Goal: Task Accomplishment & Management: Use online tool/utility

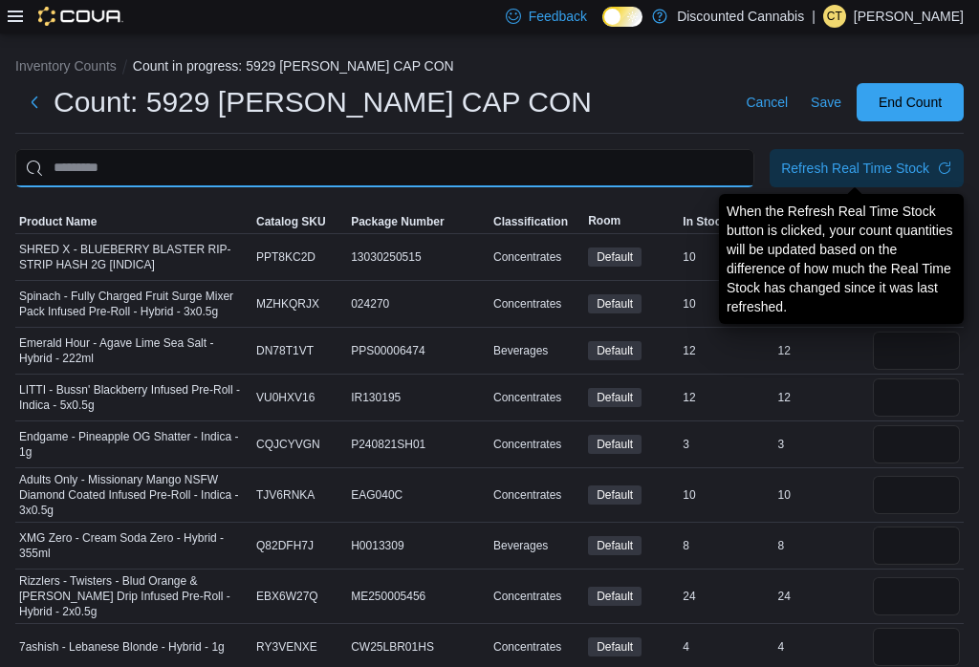
click at [521, 156] on input "This is a search bar. After typing your query, hit enter to filter the results …" at bounding box center [384, 168] width 739 height 38
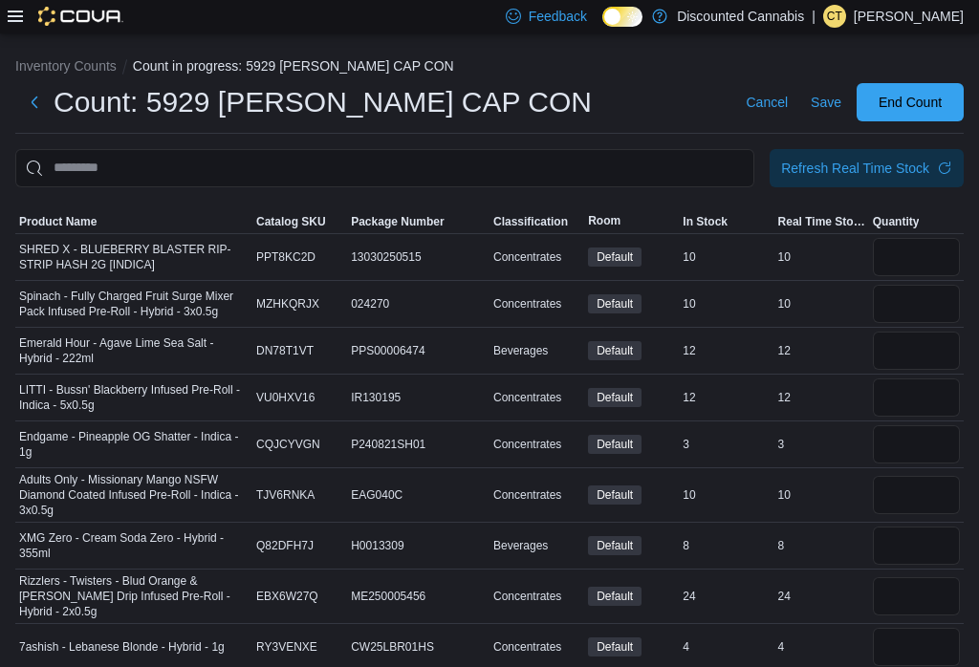
click at [843, 373] on td "Real Time Stock 12" at bounding box center [821, 350] width 95 height 47
click at [917, 265] on input "number" at bounding box center [916, 257] width 87 height 38
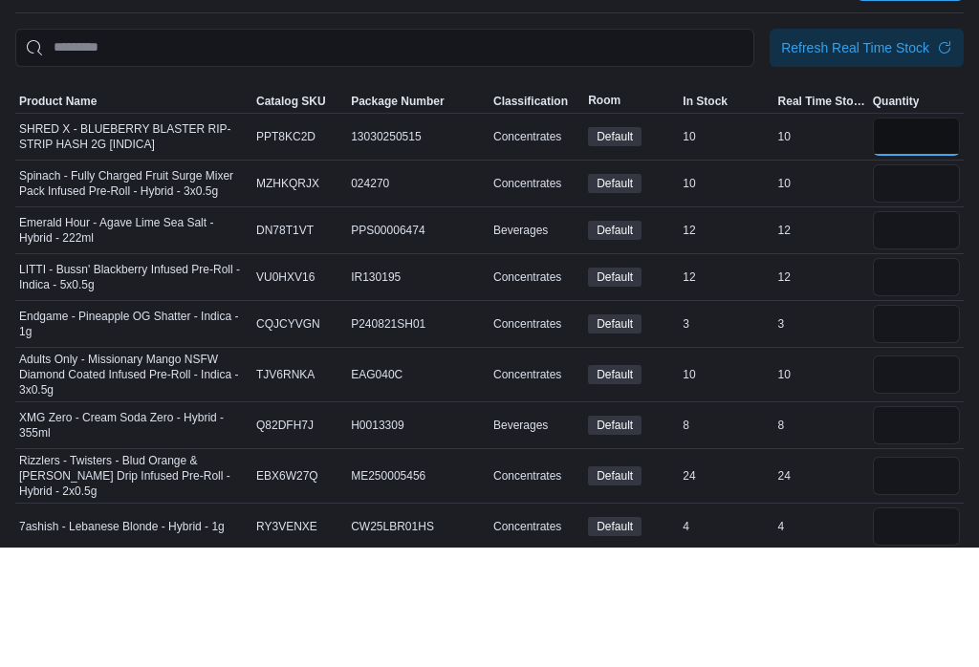
type input "**"
click at [909, 285] on input "number" at bounding box center [916, 304] width 87 height 38
type input "**"
click at [908, 332] on input "number" at bounding box center [916, 351] width 87 height 38
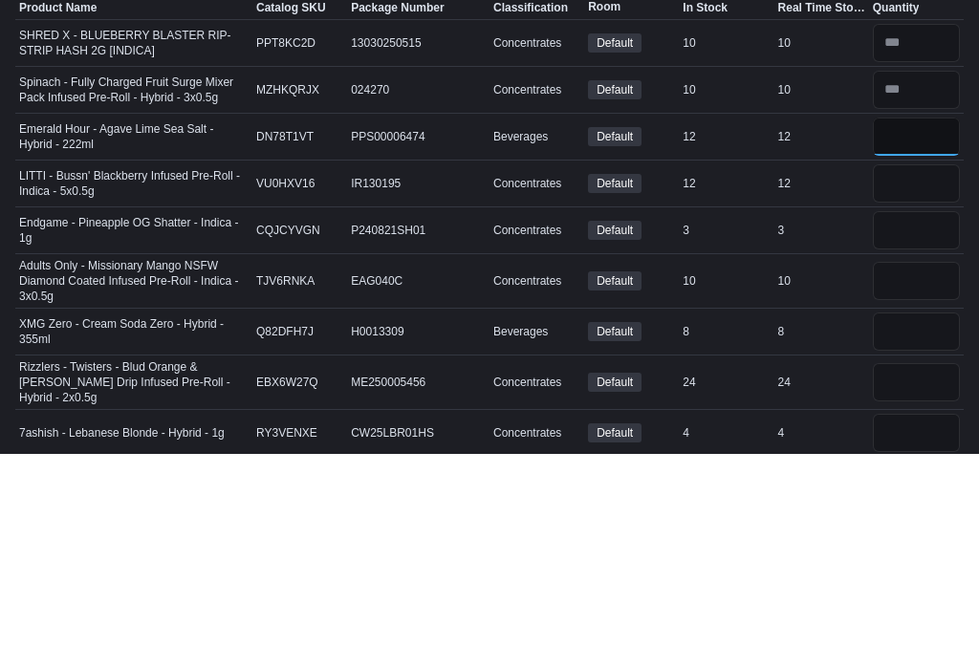
type input "**"
click at [900, 378] on input "number" at bounding box center [916, 397] width 87 height 38
type input "**"
click at [938, 425] on input "number" at bounding box center [916, 444] width 87 height 38
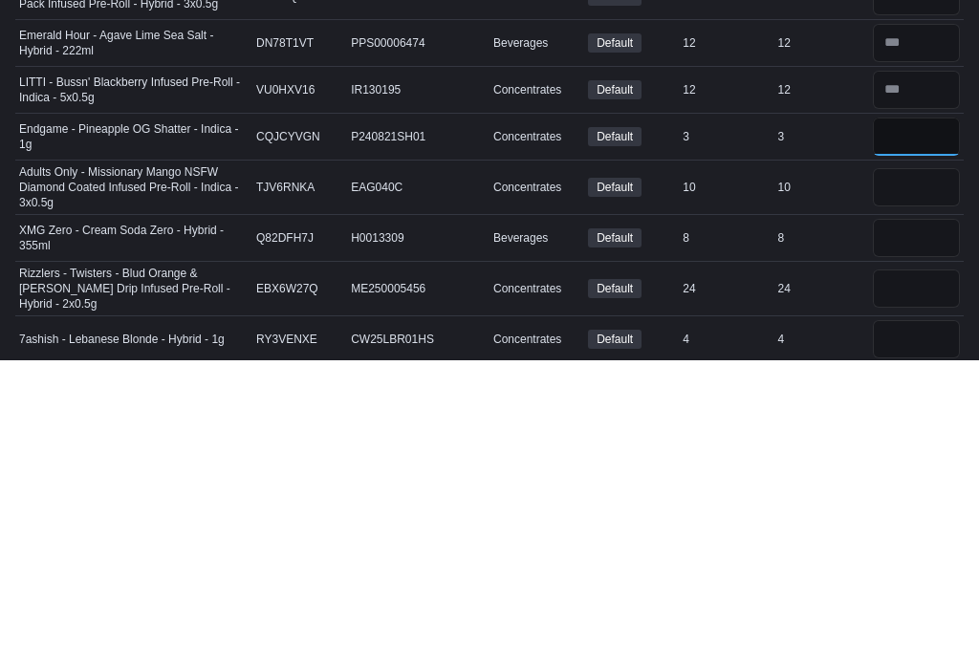
type input "*"
click at [942, 476] on input "number" at bounding box center [916, 495] width 87 height 38
type input "*"
type input "**"
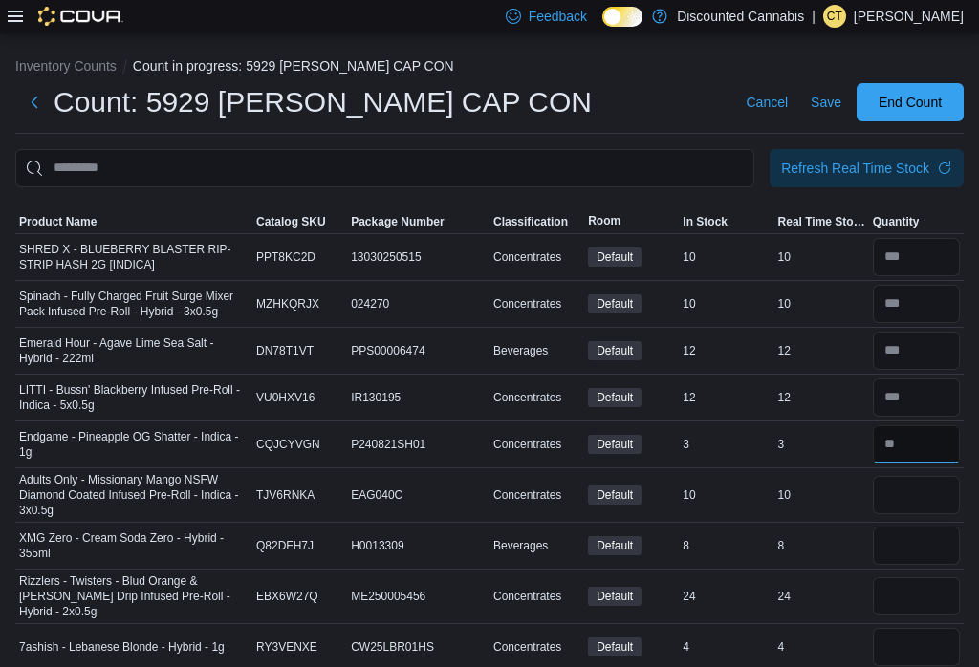
click at [907, 463] on input "number" at bounding box center [916, 444] width 87 height 38
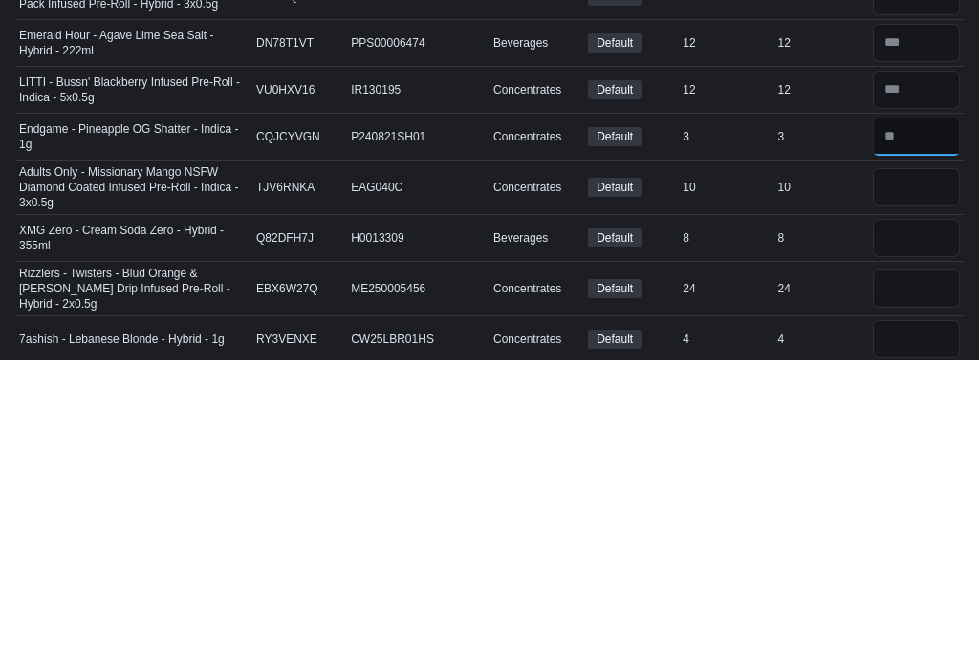
type input "*"
click at [927, 476] on input "number" at bounding box center [916, 495] width 87 height 38
type input "*"
type input "**"
click at [923, 527] on input "number" at bounding box center [916, 546] width 87 height 38
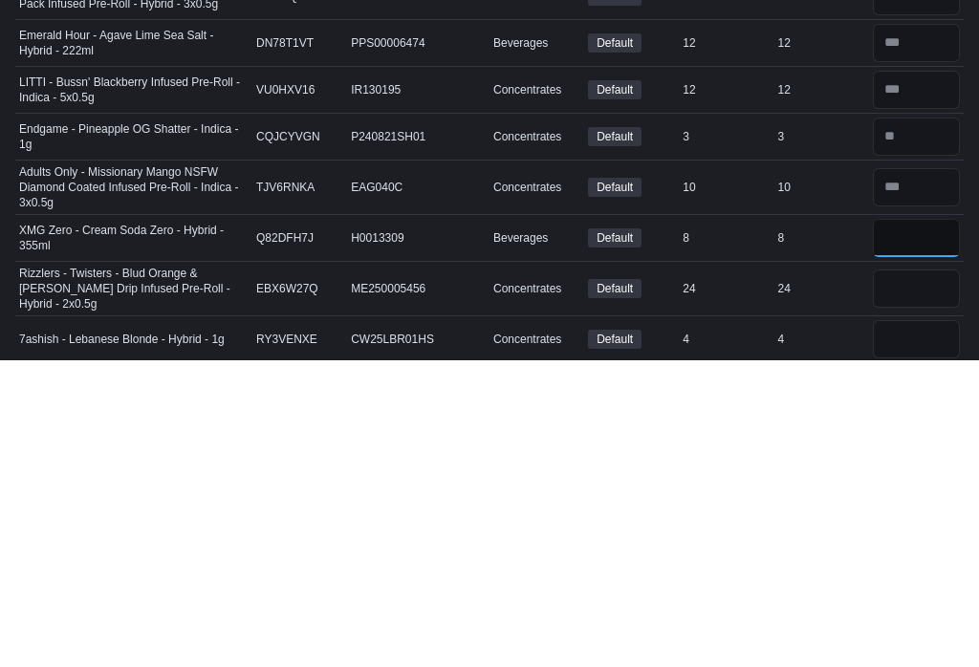
scroll to position [18, 0]
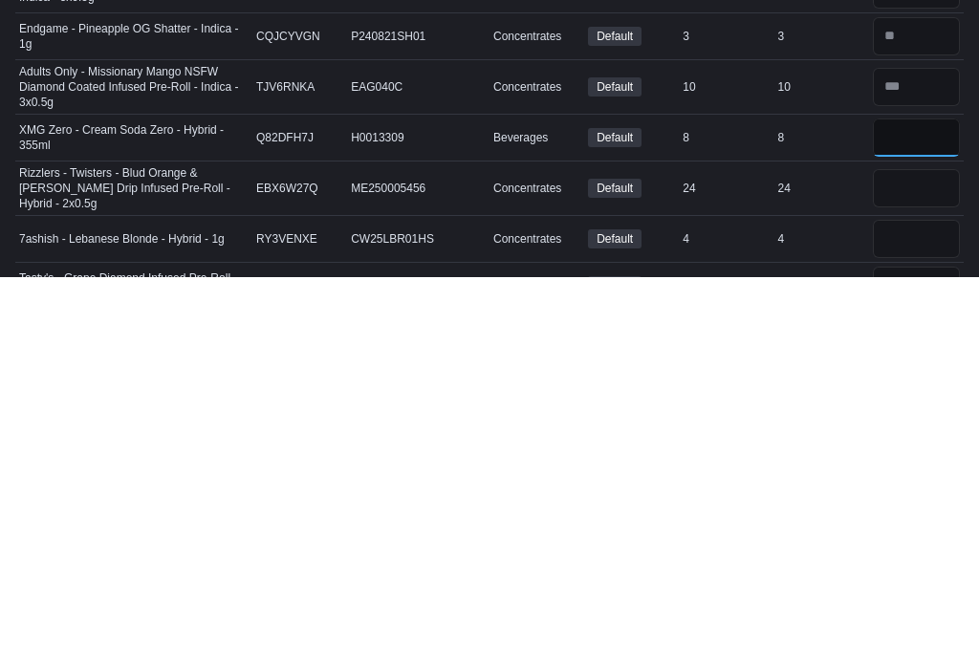
type input "*"
click at [931, 559] on input "number" at bounding box center [916, 578] width 87 height 38
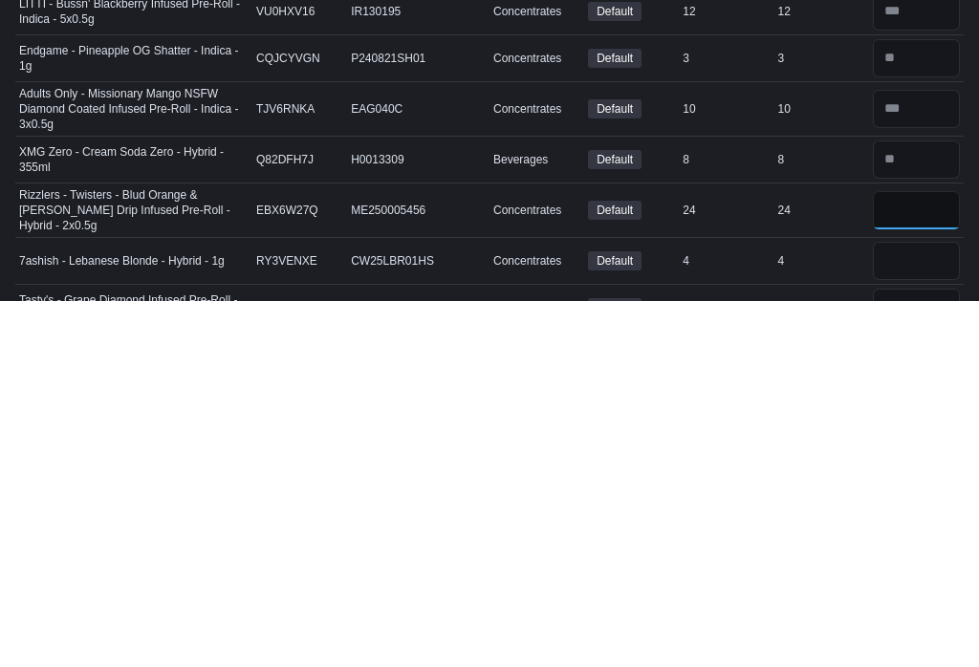
type input "**"
click at [937, 609] on input "number" at bounding box center [916, 628] width 87 height 38
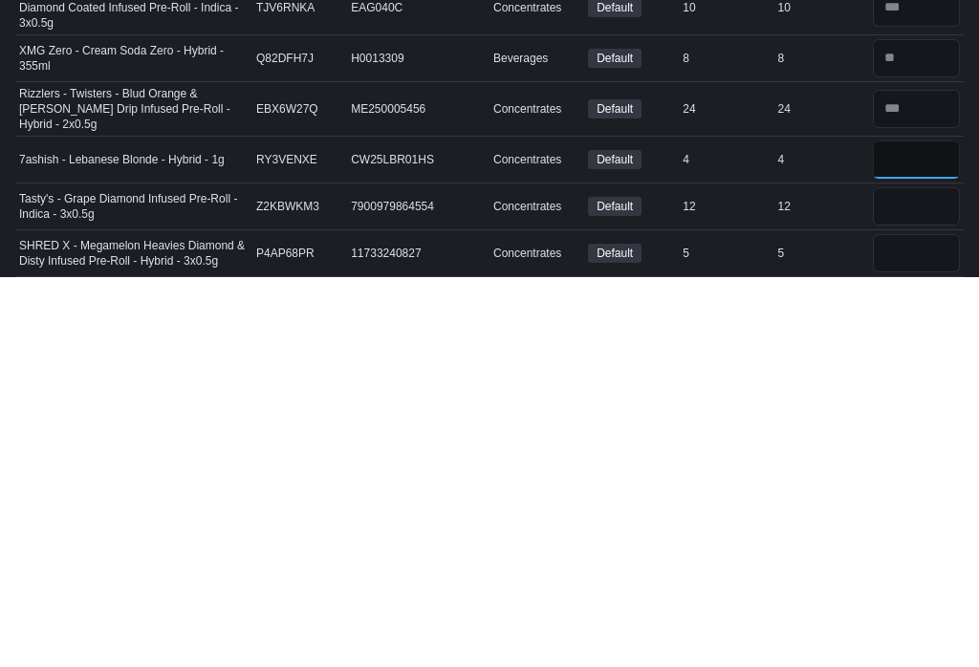
type input "*"
click at [928, 577] on input "number" at bounding box center [916, 596] width 87 height 38
type input "**"
click at [916, 624] on input "number" at bounding box center [916, 643] width 87 height 38
type input "*"
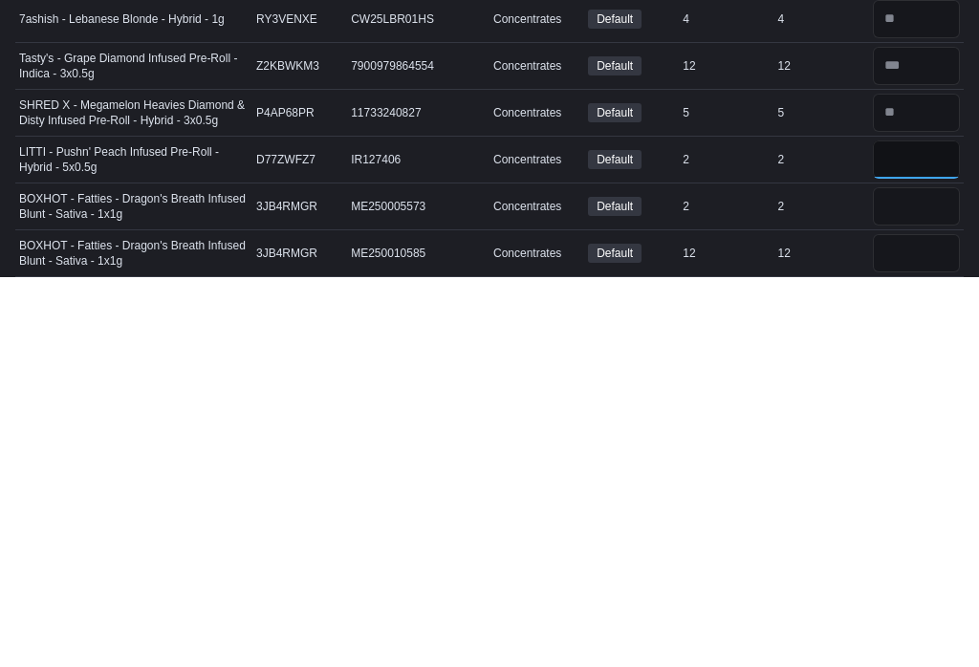
type input "*"
click at [905, 577] on input "number" at bounding box center [916, 596] width 87 height 38
type input "*"
click at [927, 624] on input "number" at bounding box center [916, 643] width 87 height 38
type input "**"
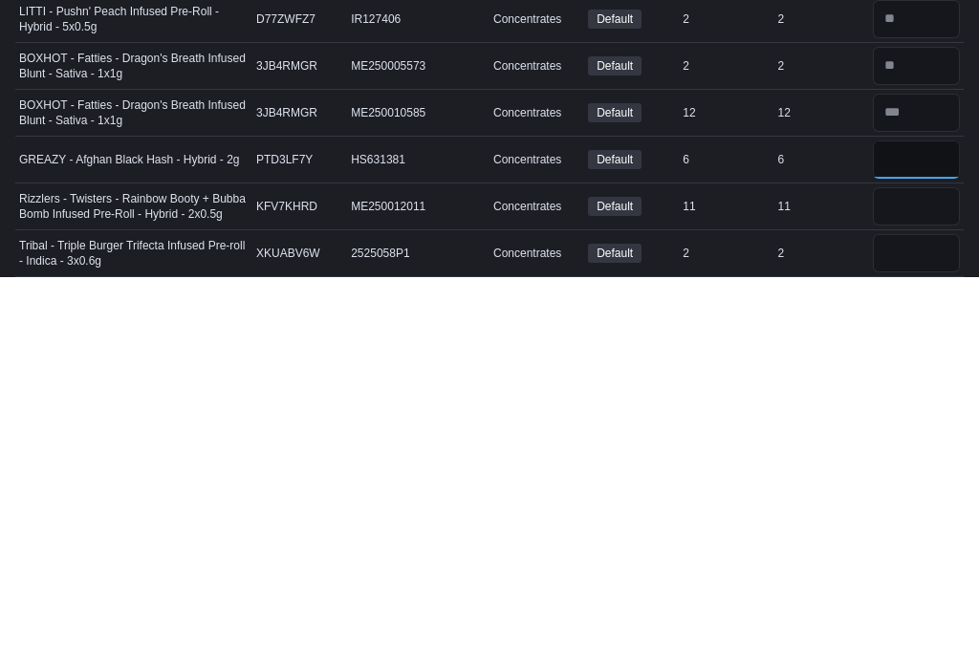
type input "*"
click at [929, 577] on input "number" at bounding box center [916, 596] width 87 height 38
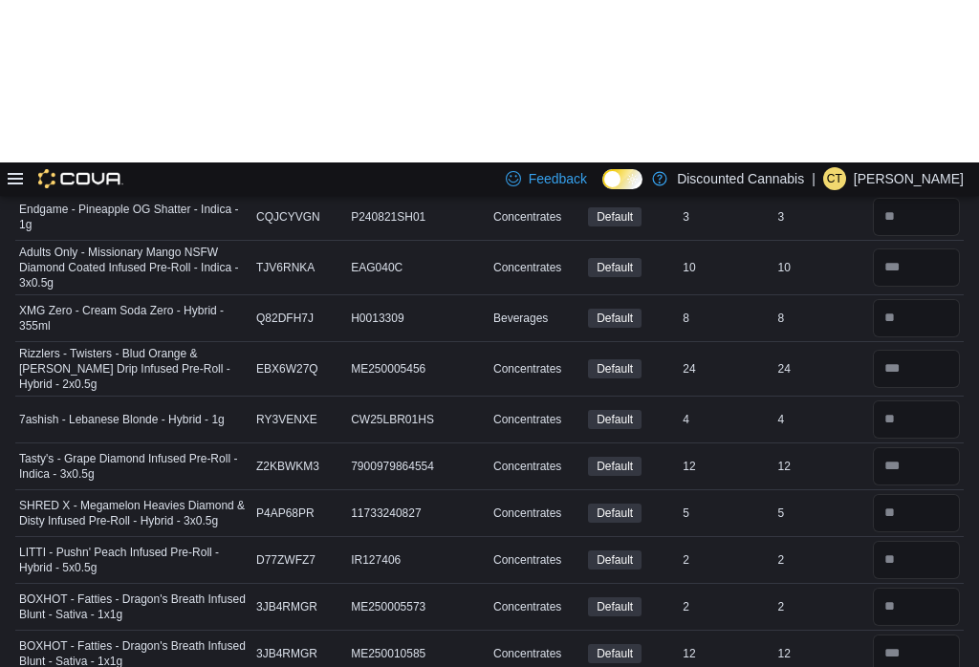
scroll to position [0, 0]
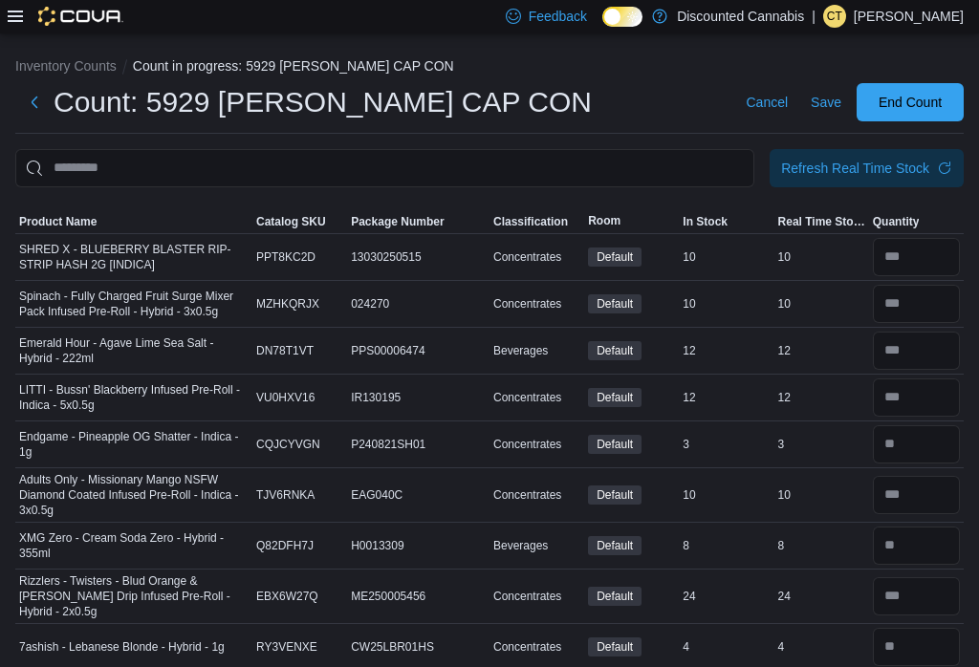
type input "**"
click at [869, 172] on div "Refresh Real Time Stock" at bounding box center [855, 168] width 148 height 19
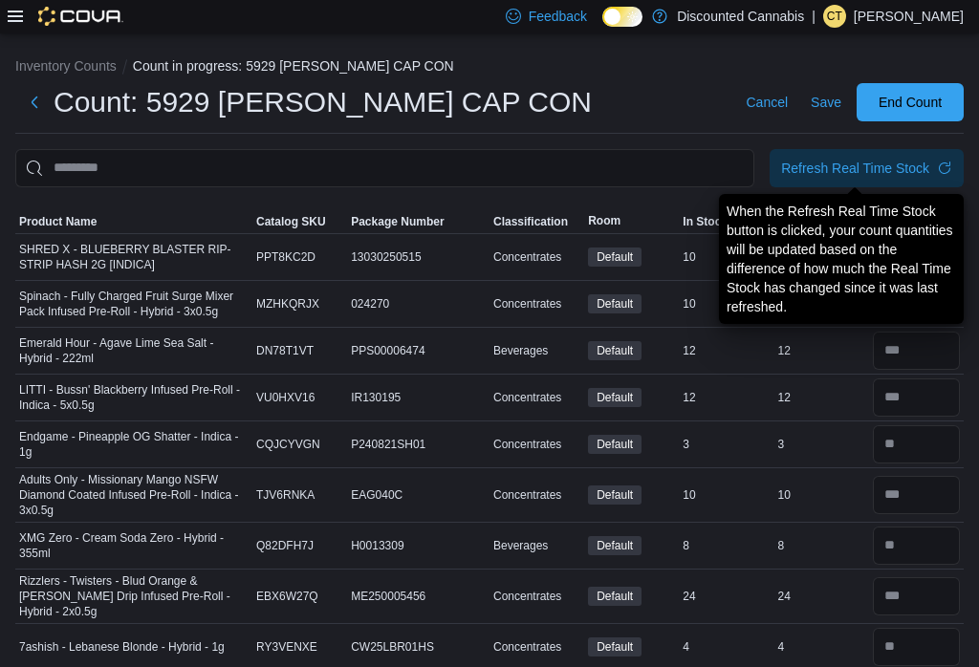
click at [838, 100] on span "Save" at bounding box center [825, 102] width 31 height 19
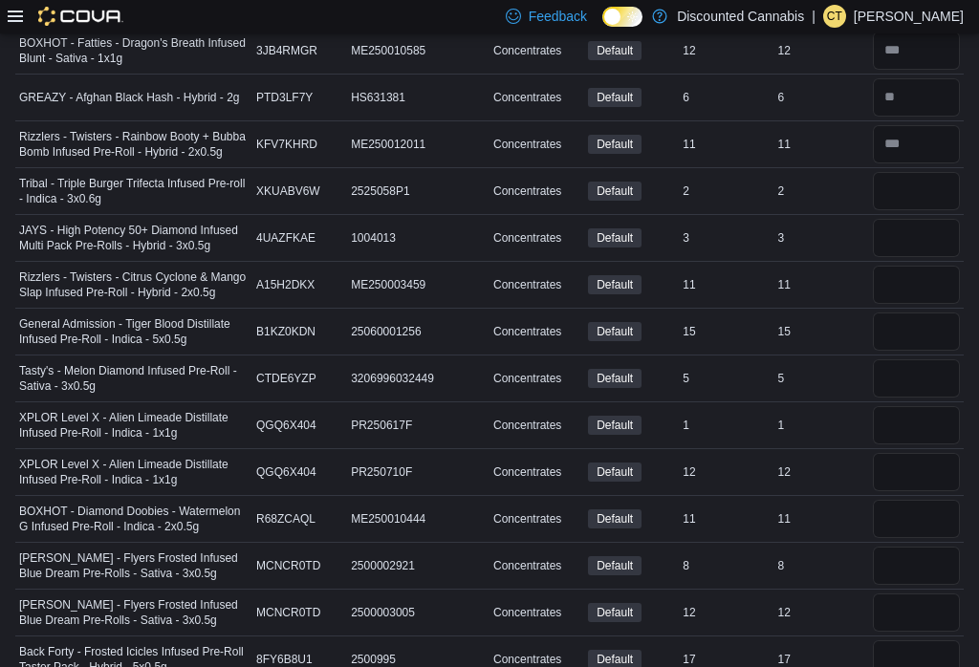
scroll to position [830, 0]
click at [924, 194] on input "number" at bounding box center [916, 192] width 87 height 38
type input "*"
click at [911, 234] on input "number" at bounding box center [916, 239] width 87 height 38
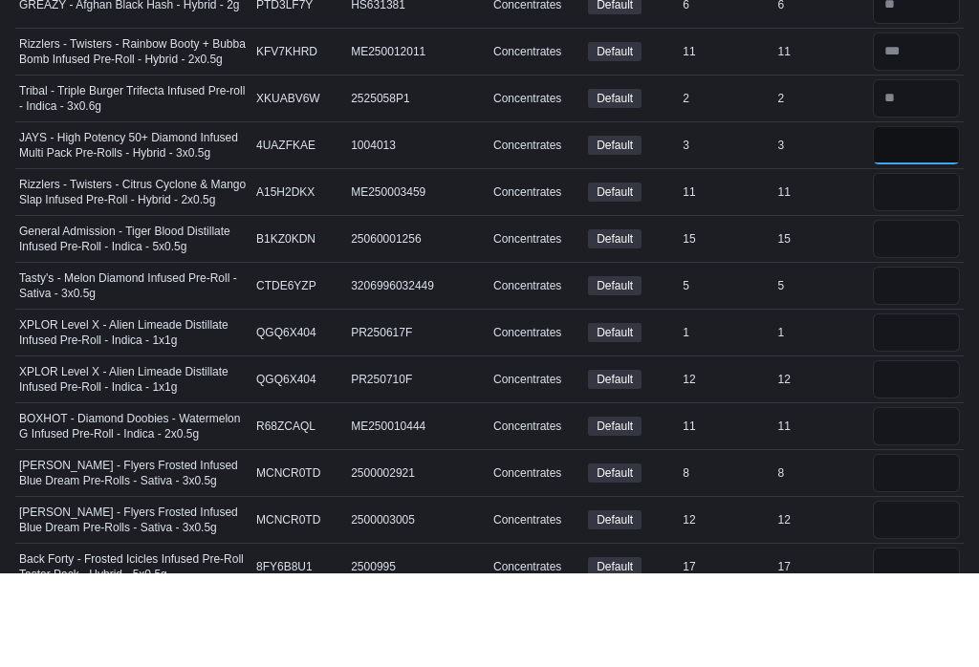
type input "*"
click at [912, 267] on input "number" at bounding box center [916, 286] width 87 height 38
type input "**"
click at [913, 313] on input "number" at bounding box center [916, 332] width 87 height 38
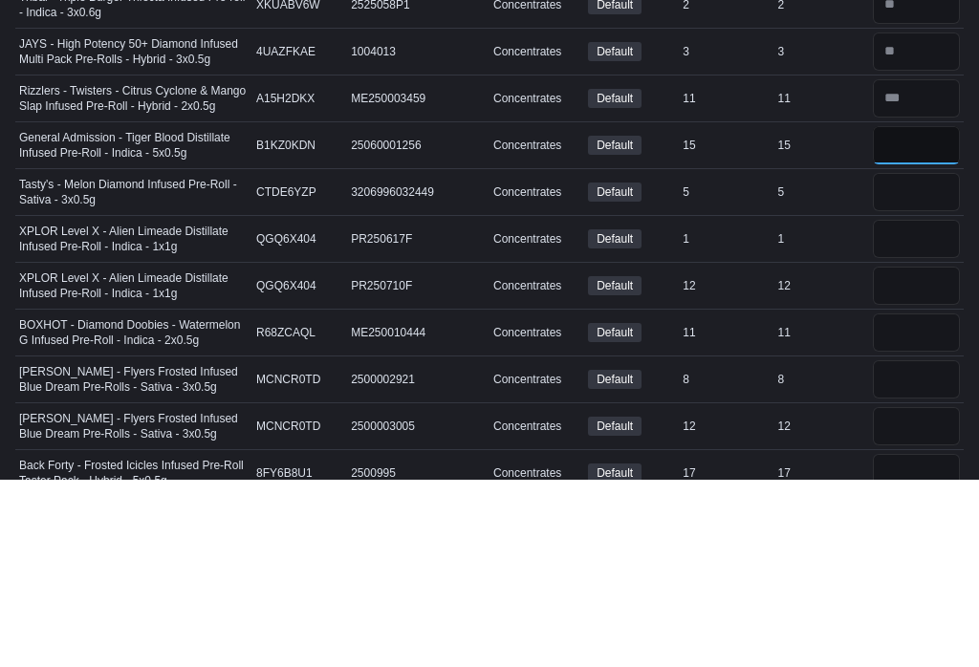
type input "**"
click at [907, 360] on input "number" at bounding box center [916, 379] width 87 height 38
type input "*"
click at [935, 407] on input "number" at bounding box center [916, 426] width 87 height 38
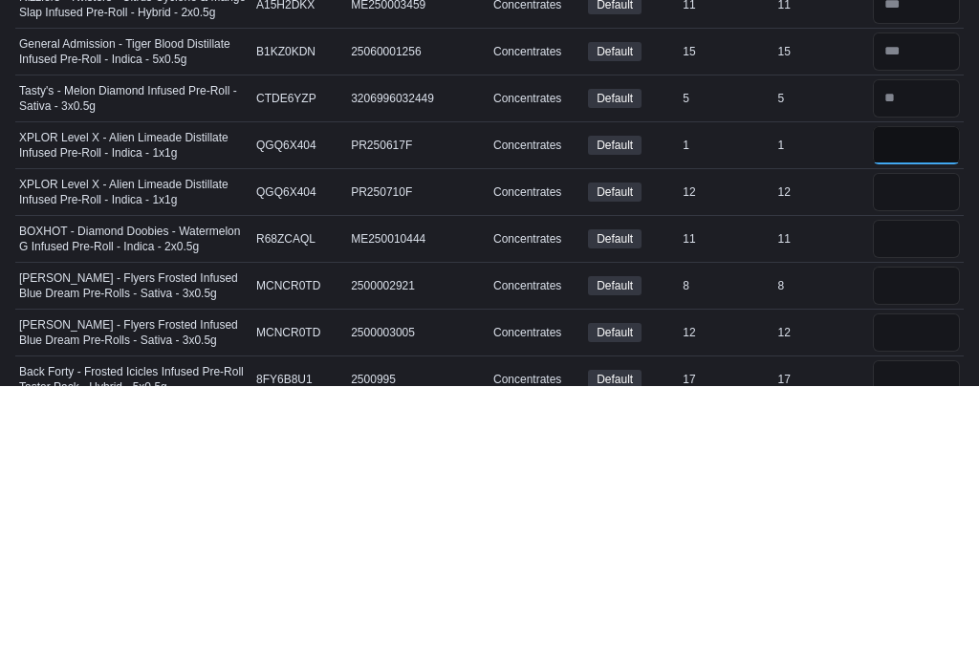
type input "*"
click at [903, 454] on input "number" at bounding box center [916, 473] width 87 height 38
type input "**"
click at [888, 501] on input "number" at bounding box center [916, 520] width 87 height 38
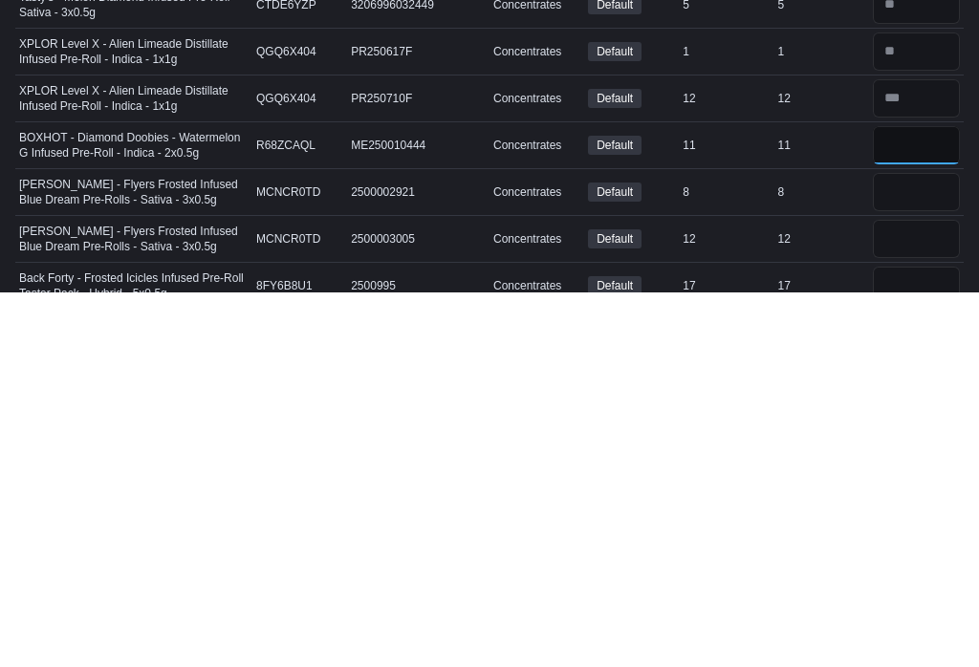
type input "**"
click at [912, 548] on input "number" at bounding box center [916, 567] width 87 height 38
type input "*"
click at [923, 594] on input "number" at bounding box center [916, 613] width 87 height 38
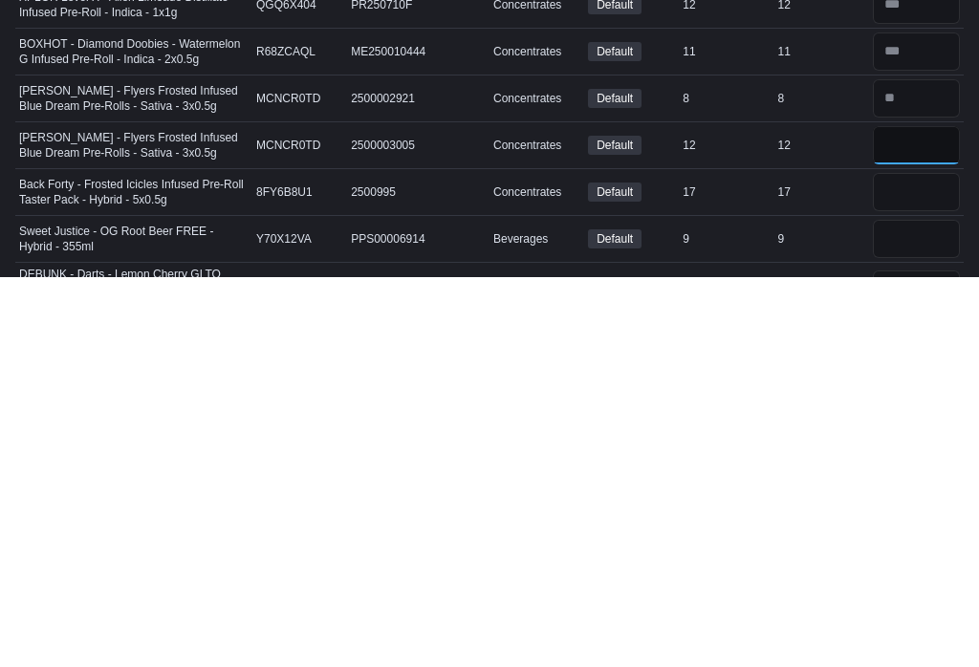
type input "**"
click at [905, 563] on input "number" at bounding box center [916, 582] width 87 height 38
type input "**"
click at [923, 610] on input "number" at bounding box center [916, 629] width 87 height 38
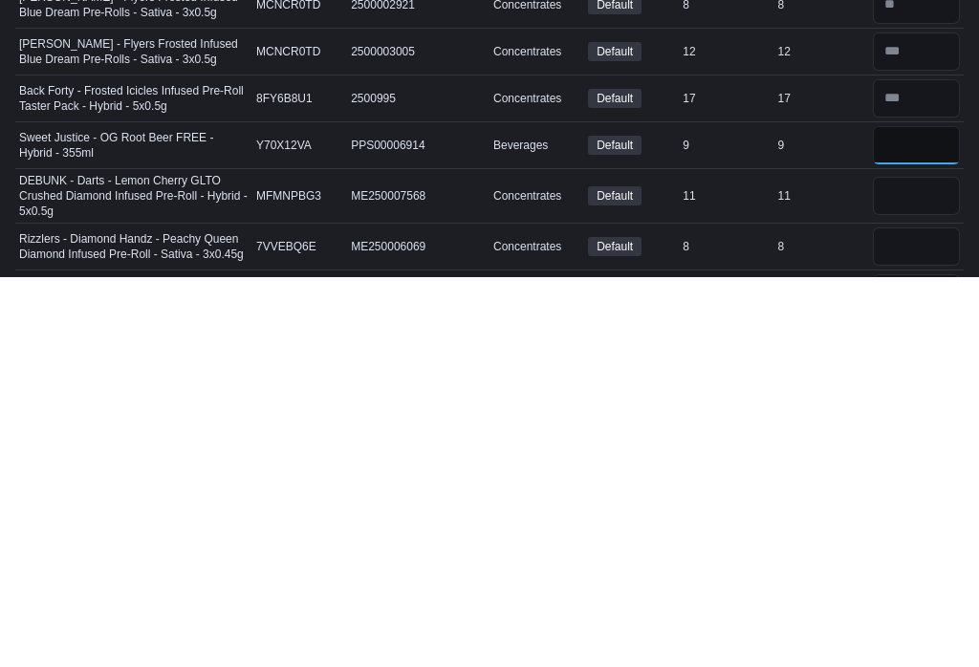
type input "*"
click at [945, 567] on input "number" at bounding box center [916, 586] width 87 height 38
type input "**"
click at [906, 617] on input "number" at bounding box center [916, 636] width 87 height 38
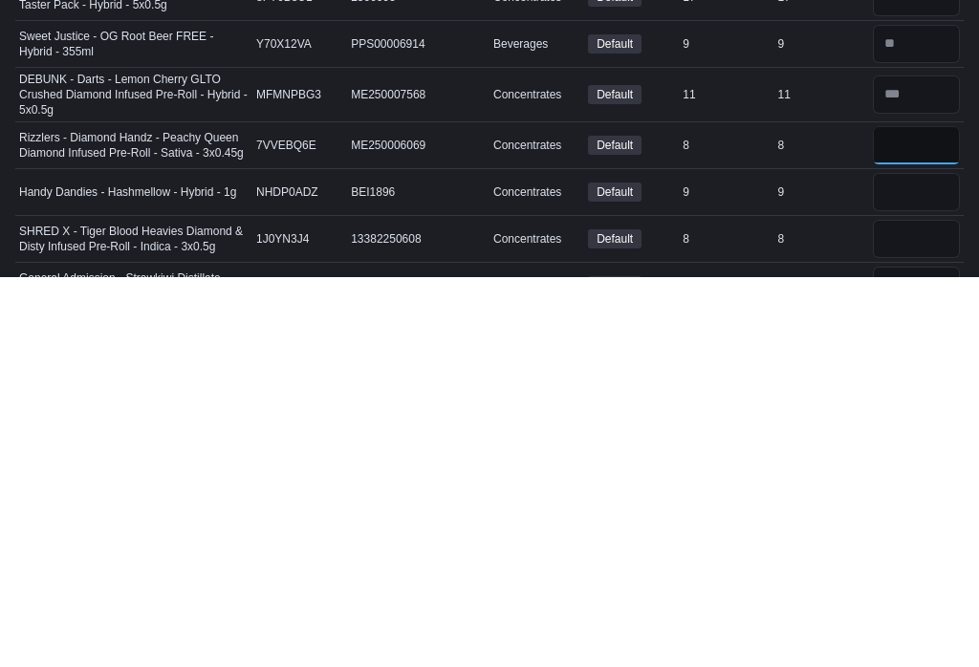
type input "*"
click at [903, 563] on input "number" at bounding box center [916, 582] width 87 height 38
type input "*"
click at [926, 610] on input "number" at bounding box center [916, 629] width 87 height 38
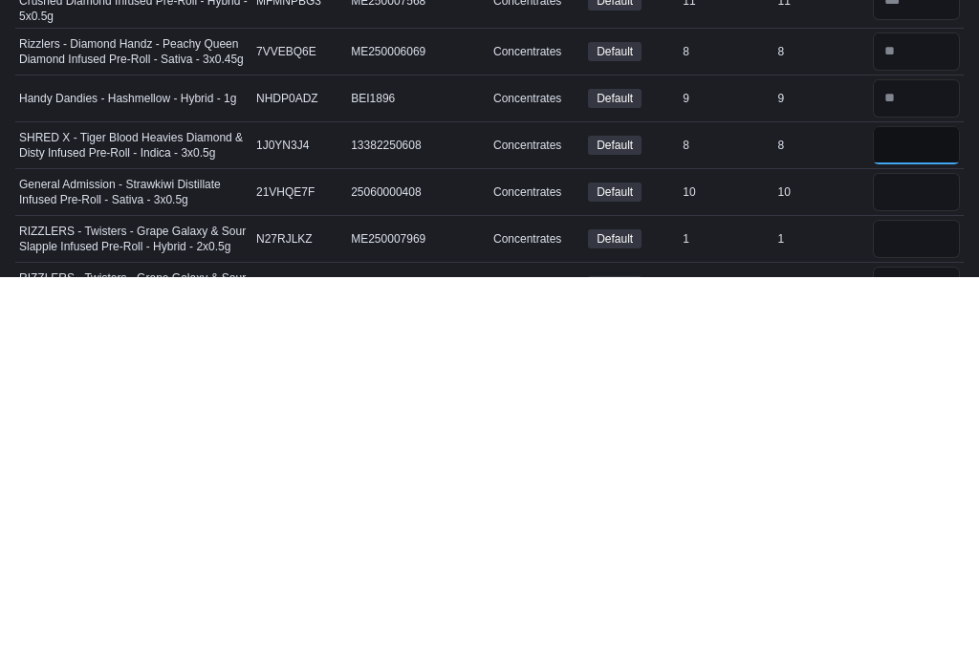
type input "*"
click at [925, 563] on input "number" at bounding box center [916, 582] width 87 height 38
type input "**"
click at [933, 610] on input "number" at bounding box center [916, 629] width 87 height 38
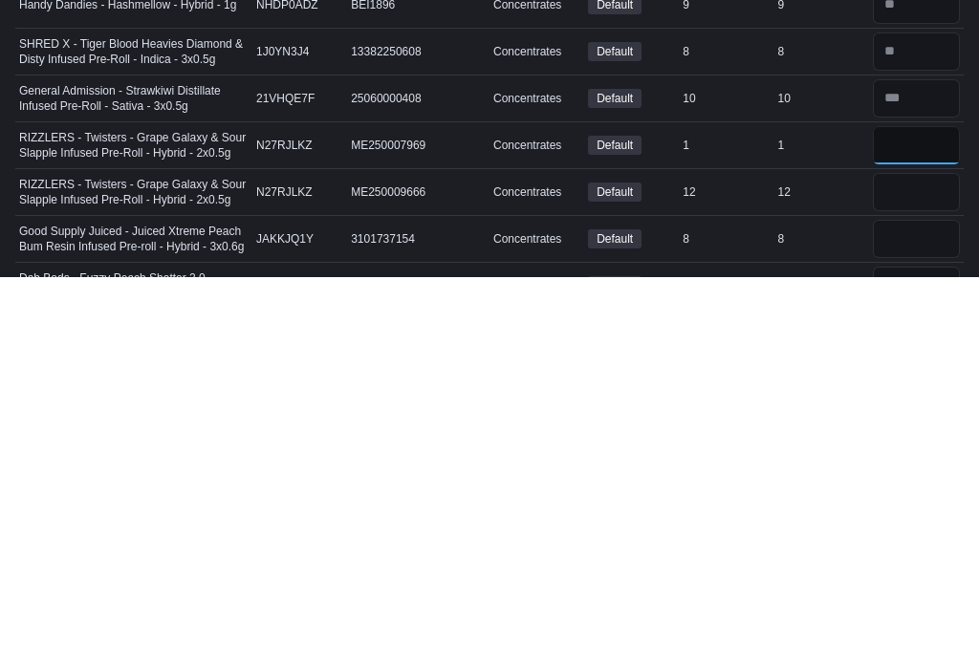
type input "*"
click at [919, 563] on input "number" at bounding box center [916, 582] width 87 height 38
type input "**"
click at [923, 610] on input "number" at bounding box center [916, 629] width 87 height 38
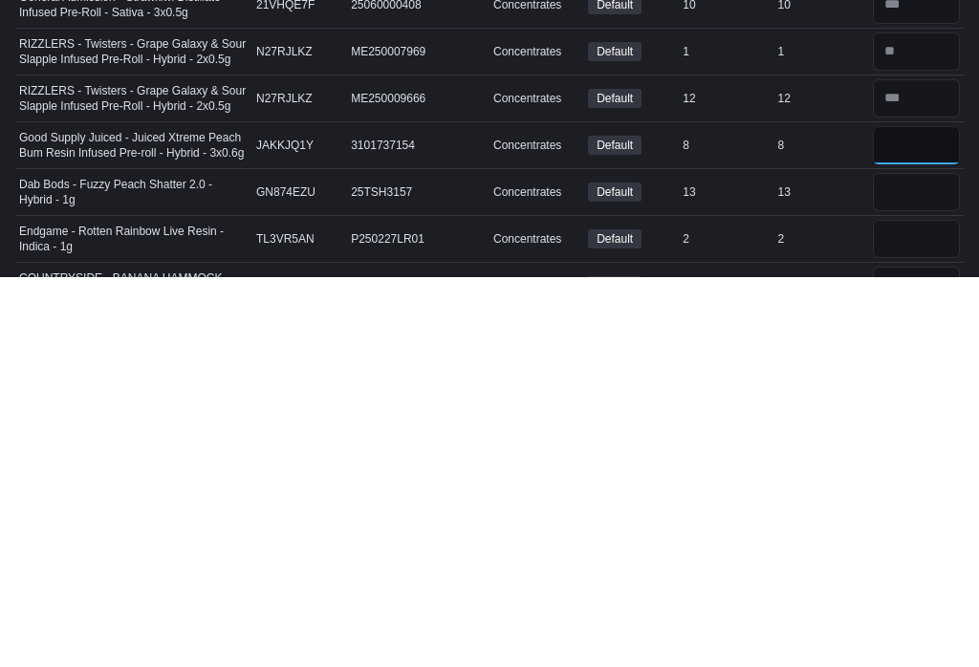
type input "*"
click at [915, 563] on input "number" at bounding box center [916, 582] width 87 height 38
type input "**"
click at [929, 610] on input "number" at bounding box center [916, 629] width 87 height 38
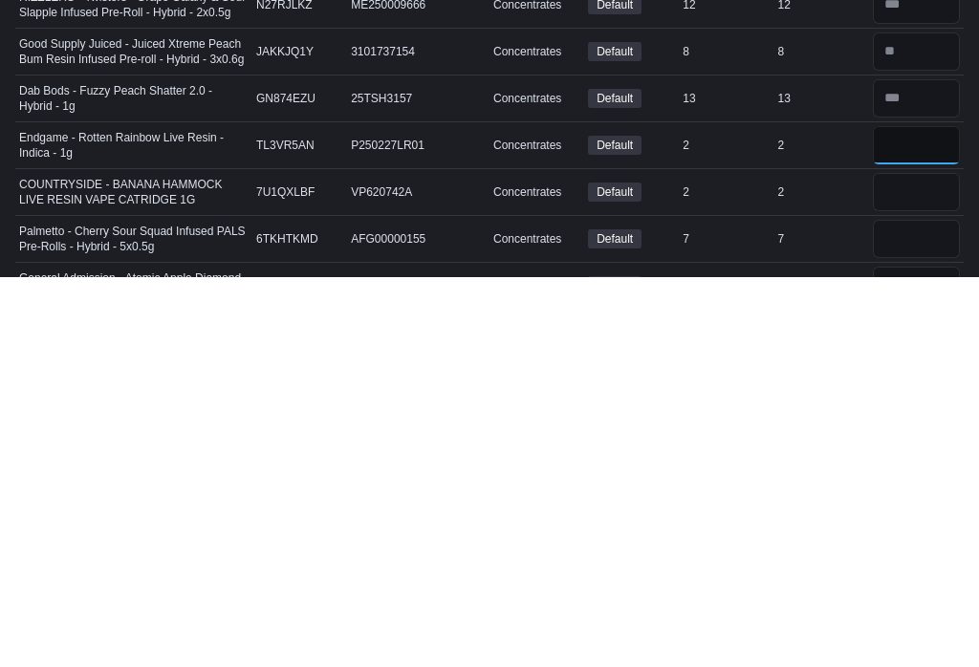
type input "*"
click at [924, 563] on input "number" at bounding box center [916, 582] width 87 height 38
type input "*"
click at [919, 610] on input "number" at bounding box center [916, 629] width 87 height 38
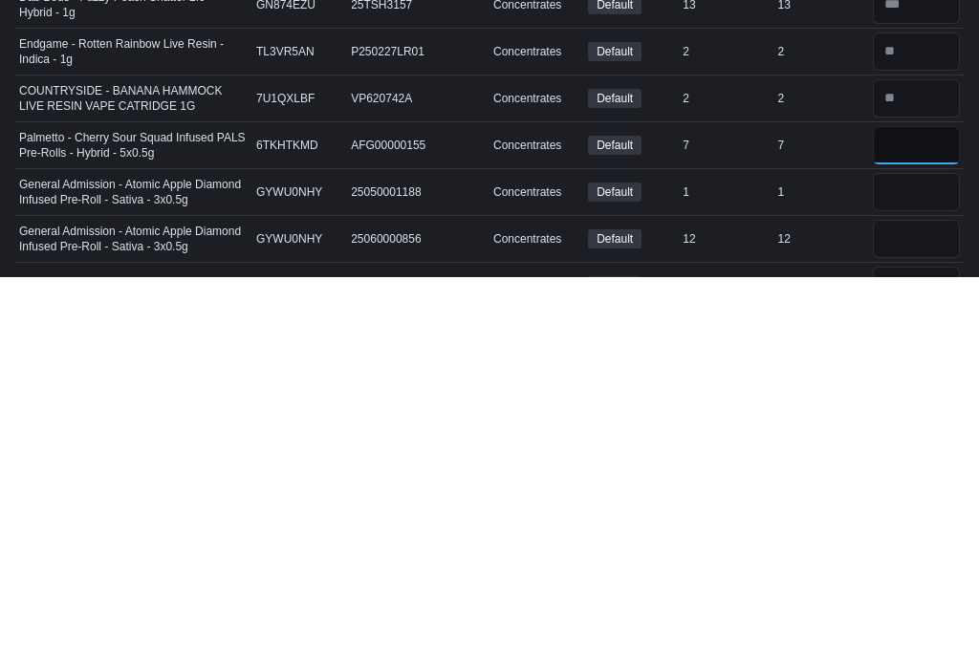
type input "*"
click at [916, 563] on input "number" at bounding box center [916, 582] width 87 height 38
type input "*"
click at [933, 610] on input "number" at bounding box center [916, 629] width 87 height 38
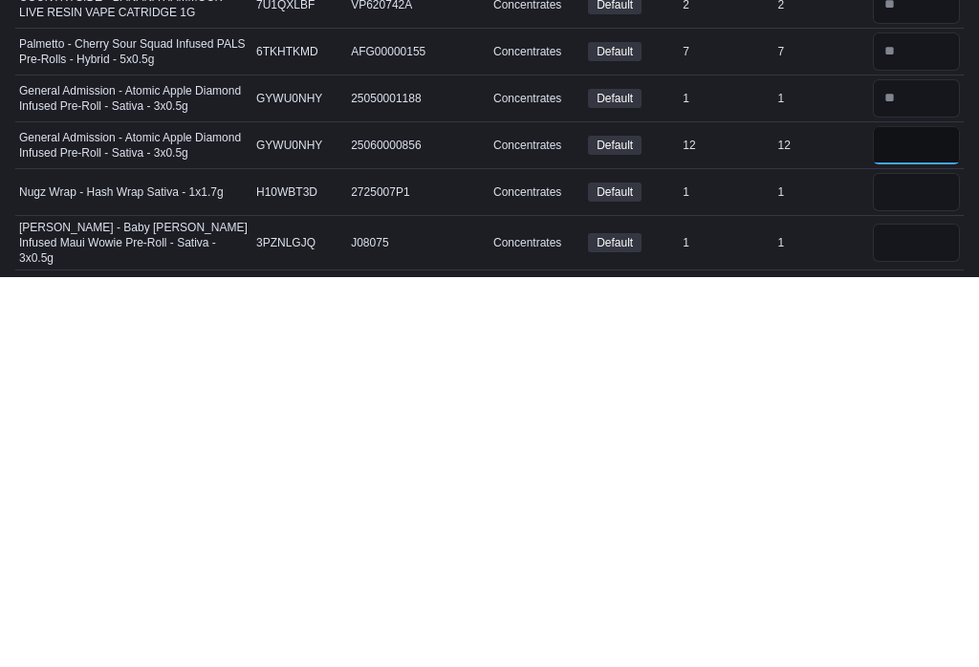
type input "**"
click at [913, 563] on input "number" at bounding box center [916, 582] width 87 height 38
type input "*"
click at [918, 614] on input "number" at bounding box center [916, 633] width 87 height 38
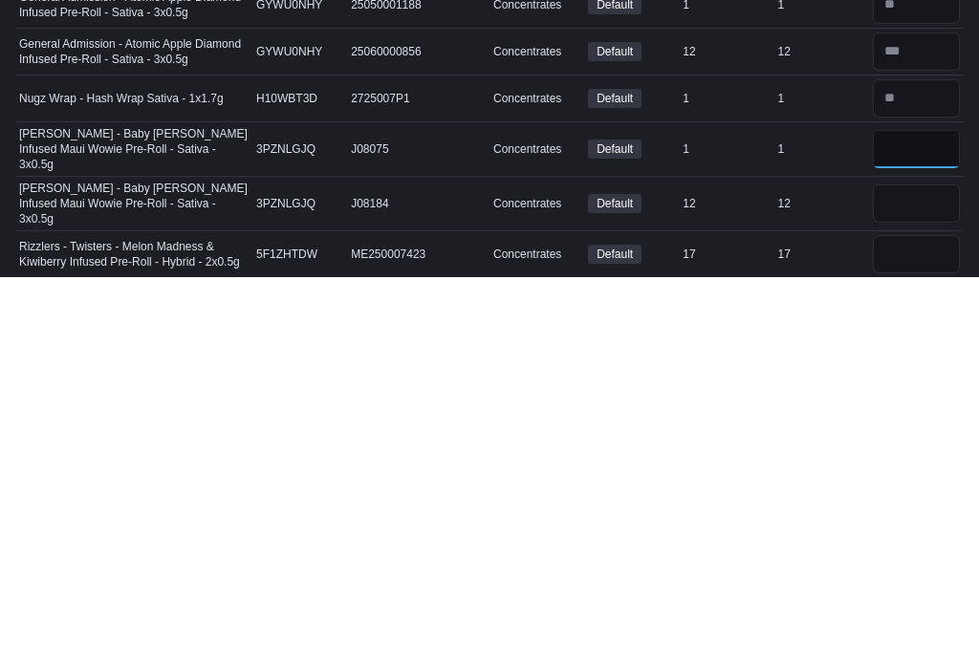
type input "*"
click at [915, 574] on input "number" at bounding box center [916, 593] width 87 height 38
type input "*"
type input "**"
click at [919, 625] on input "number" at bounding box center [916, 644] width 87 height 38
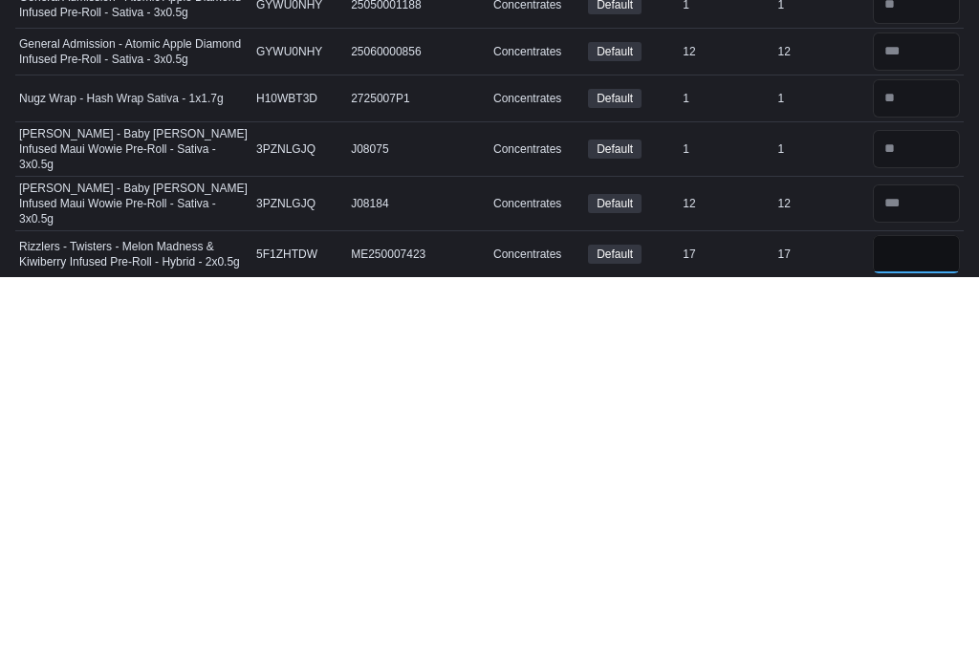
scroll to position [1852, 0]
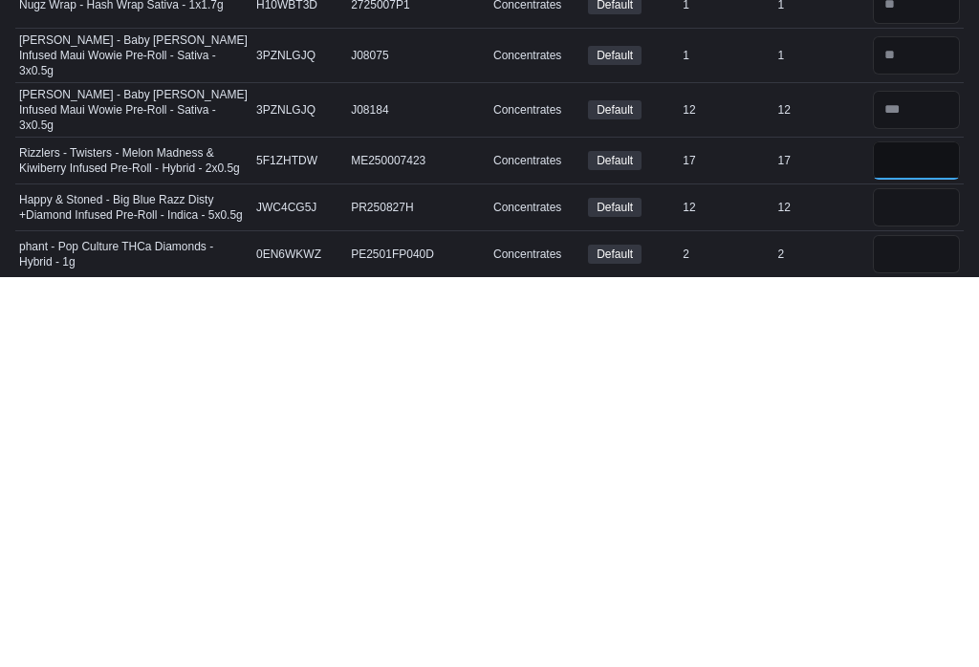
type input "**"
click at [920, 578] on input "number" at bounding box center [916, 597] width 87 height 38
type input "**"
click at [921, 625] on input "number" at bounding box center [916, 644] width 87 height 38
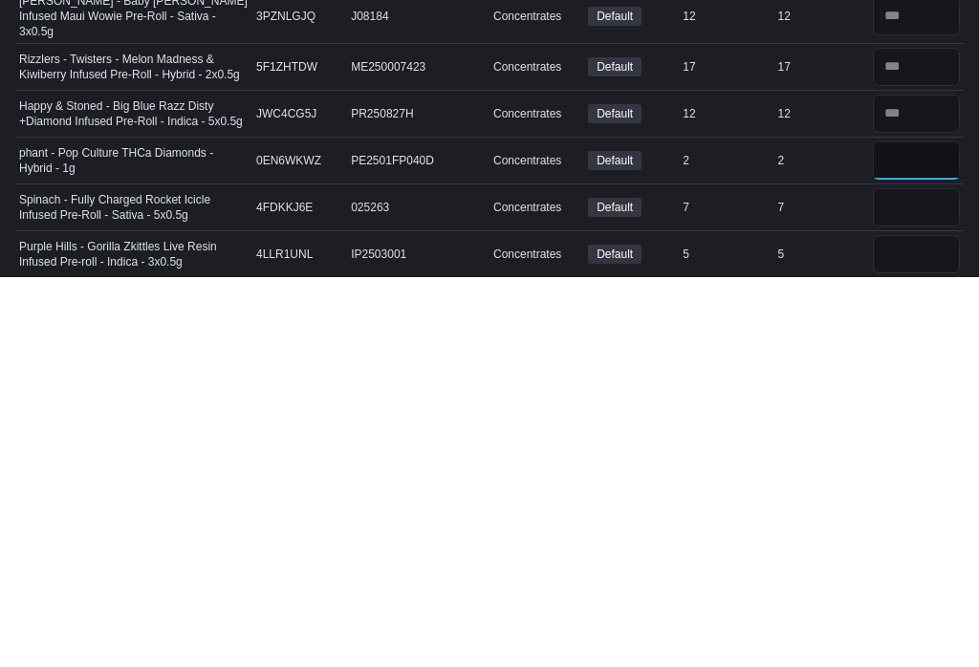
type input "*"
click at [928, 578] on input "number" at bounding box center [916, 597] width 87 height 38
type input "*"
click at [917, 625] on input "number" at bounding box center [916, 644] width 87 height 38
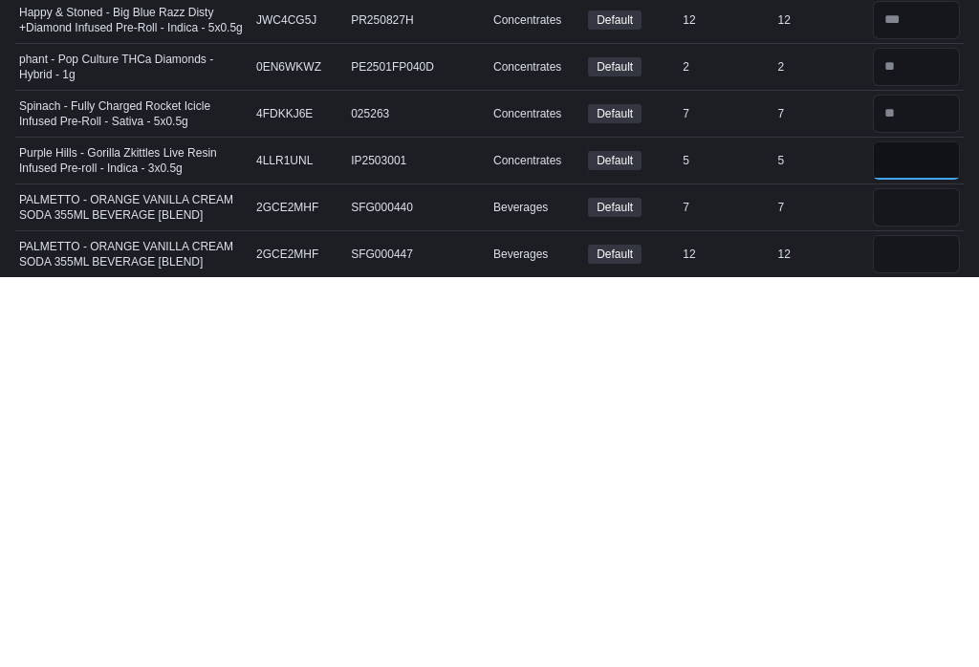
type input "*"
click at [923, 578] on input "number" at bounding box center [916, 597] width 87 height 38
type input "*"
click at [933, 625] on input "number" at bounding box center [916, 644] width 87 height 38
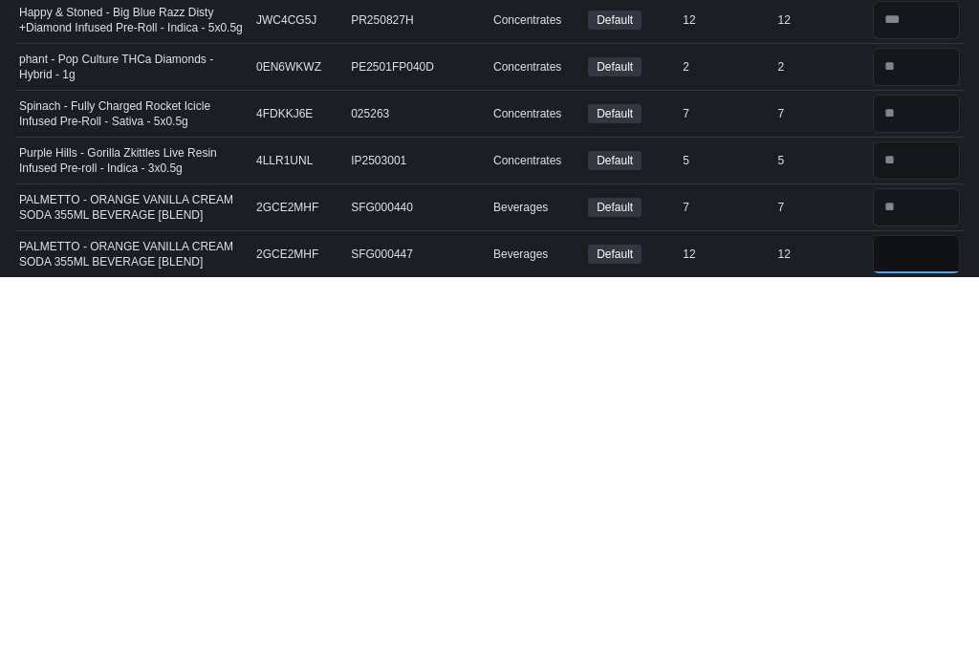
scroll to position [2133, 0]
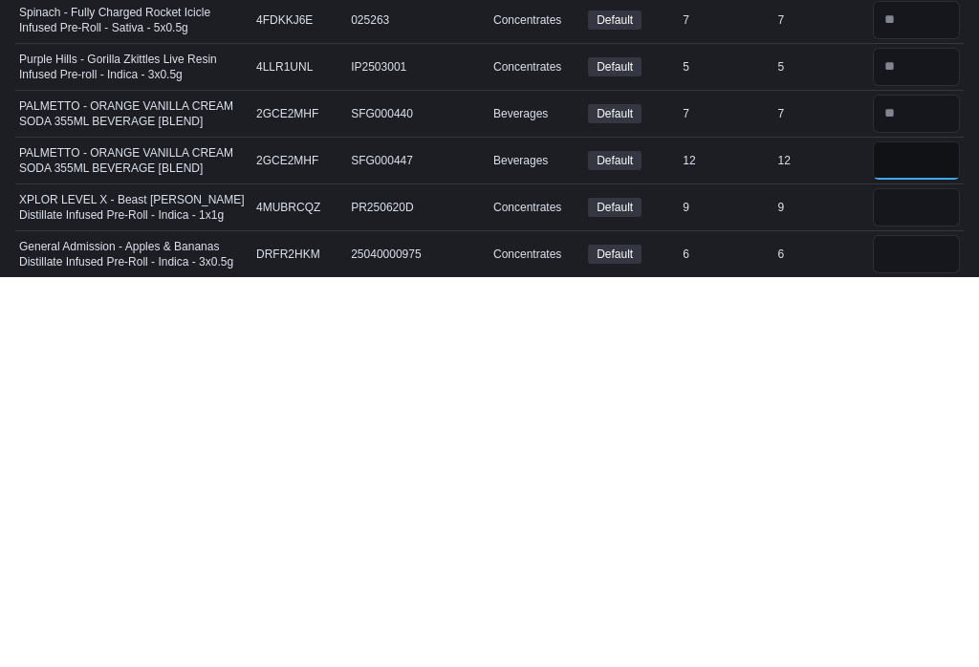
type input "**"
click at [909, 578] on input "number" at bounding box center [916, 597] width 87 height 38
type input "*"
click at [931, 625] on input "number" at bounding box center [916, 644] width 87 height 38
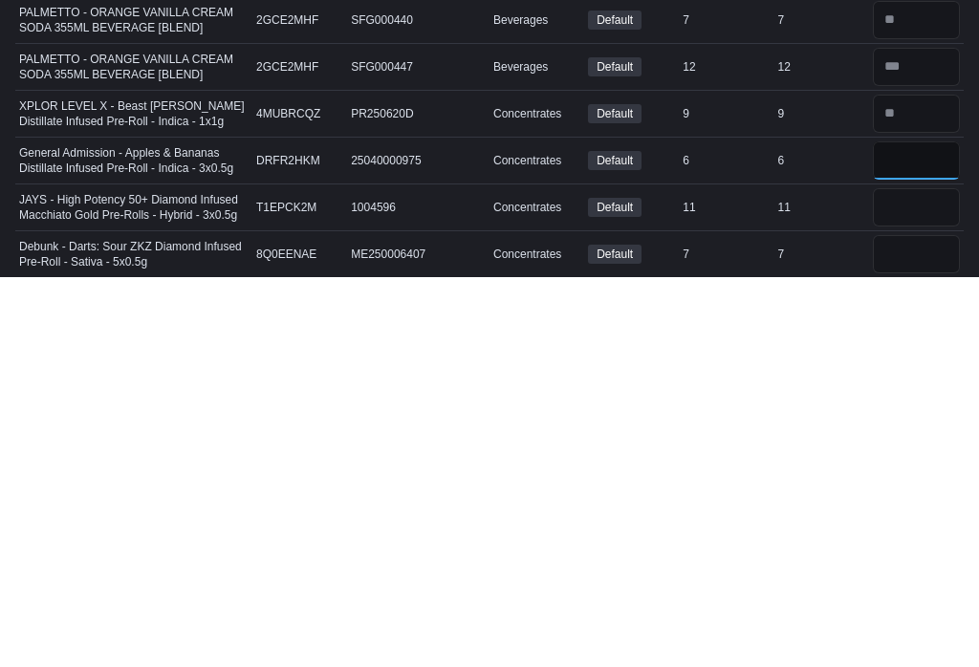
type input "*"
click at [931, 578] on input "number" at bounding box center [916, 597] width 87 height 38
type input "**"
click at [926, 625] on input "number" at bounding box center [916, 644] width 87 height 38
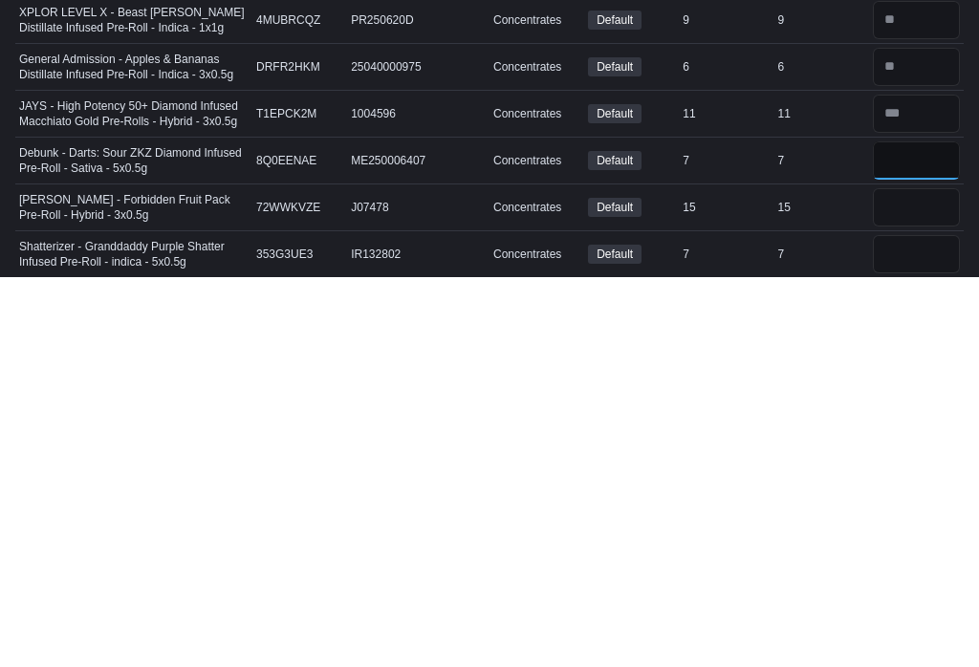
type input "*"
click at [910, 578] on input "number" at bounding box center [916, 597] width 87 height 38
type input "**"
click at [932, 625] on input "number" at bounding box center [916, 644] width 87 height 38
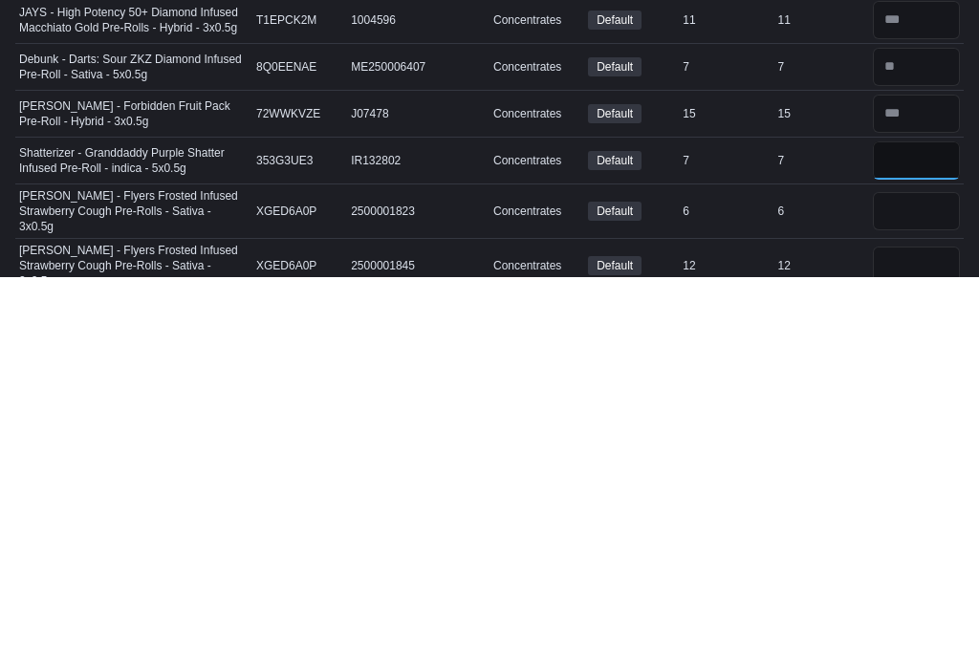
type input "*"
click at [931, 582] on input "number" at bounding box center [916, 601] width 87 height 38
type input "*"
click at [927, 636] on input "number" at bounding box center [916, 655] width 87 height 38
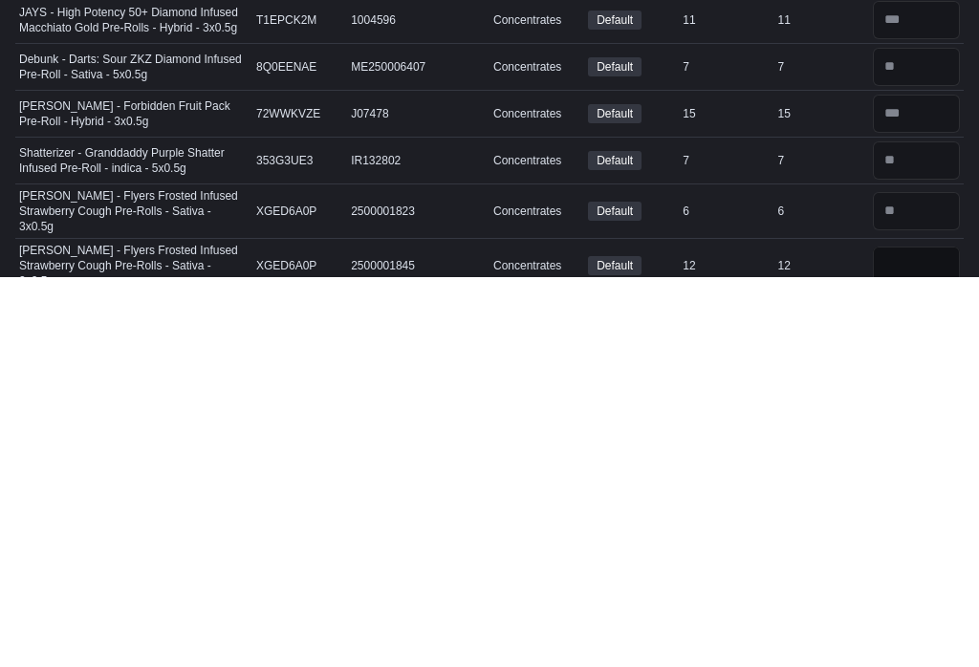
scroll to position [2519, 0]
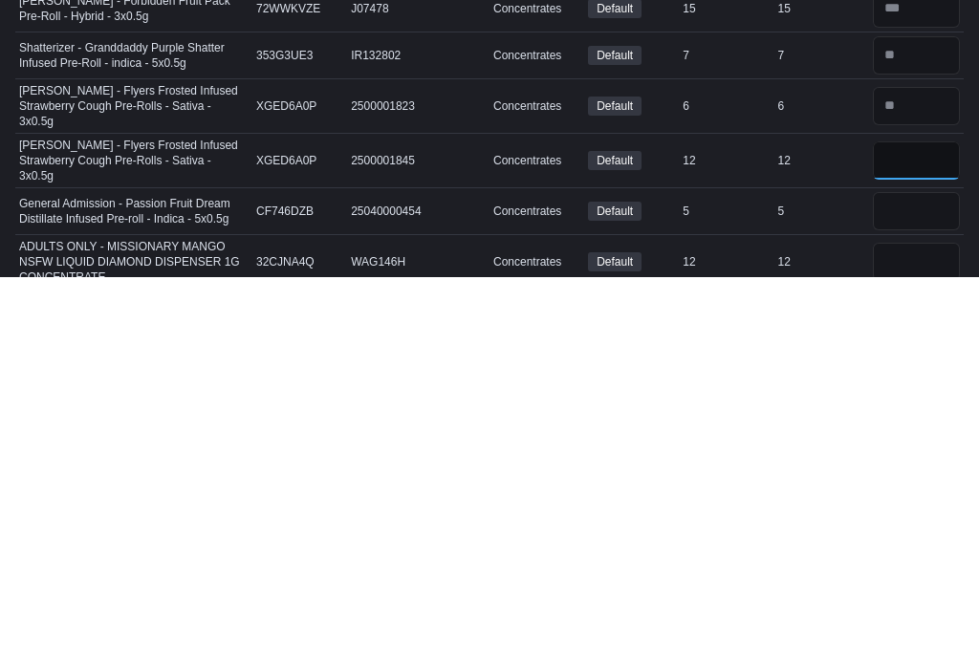
type input "**"
click at [903, 582] on input "number" at bounding box center [916, 601] width 87 height 38
type input "*"
click at [934, 633] on input "number" at bounding box center [916, 652] width 87 height 38
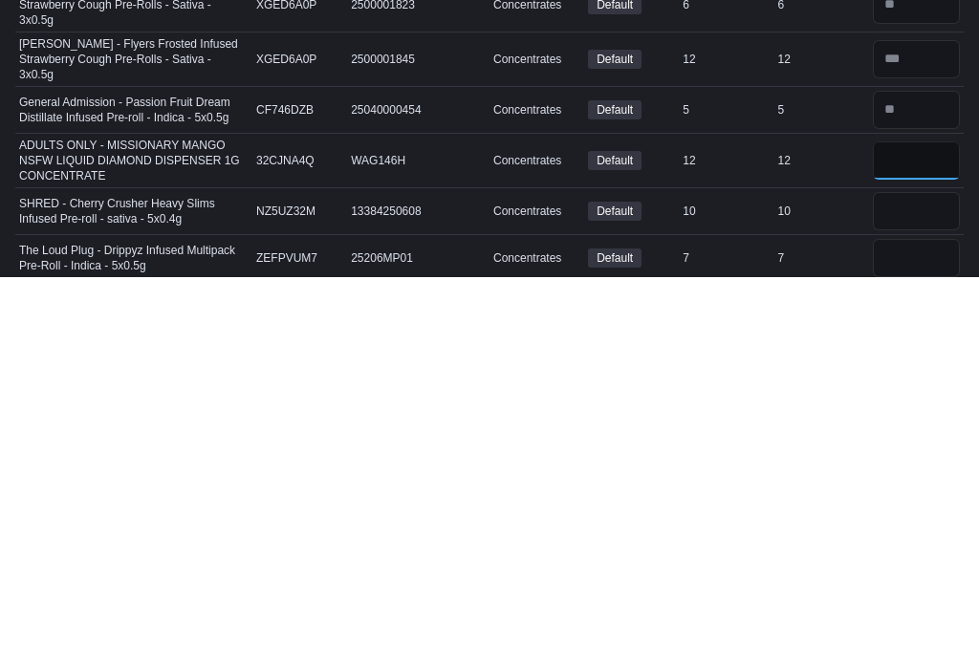
type input "**"
click at [906, 582] on input "number" at bounding box center [916, 601] width 87 height 38
type input "**"
click at [928, 629] on input "number" at bounding box center [916, 648] width 87 height 38
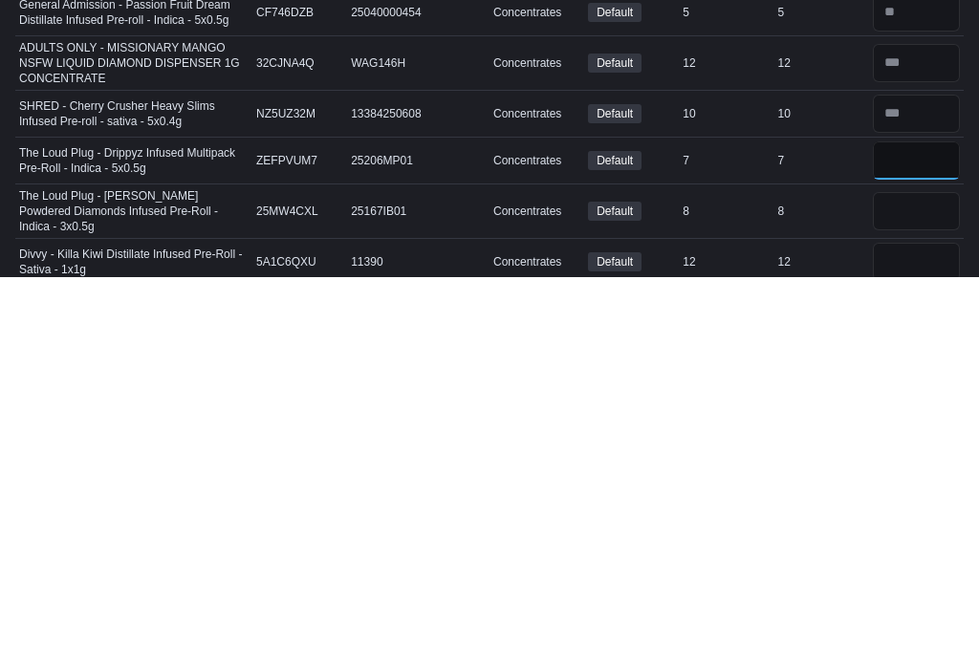
type input "*"
click at [930, 582] on input "number" at bounding box center [916, 601] width 87 height 38
type input "*"
click at [942, 633] on input "number" at bounding box center [916, 652] width 87 height 38
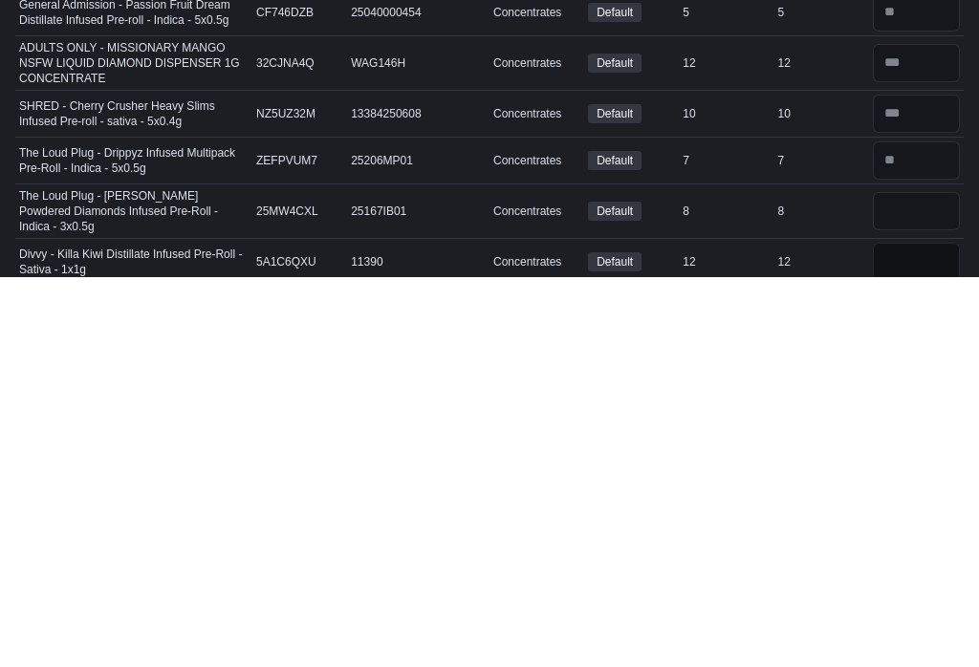
type input "*"
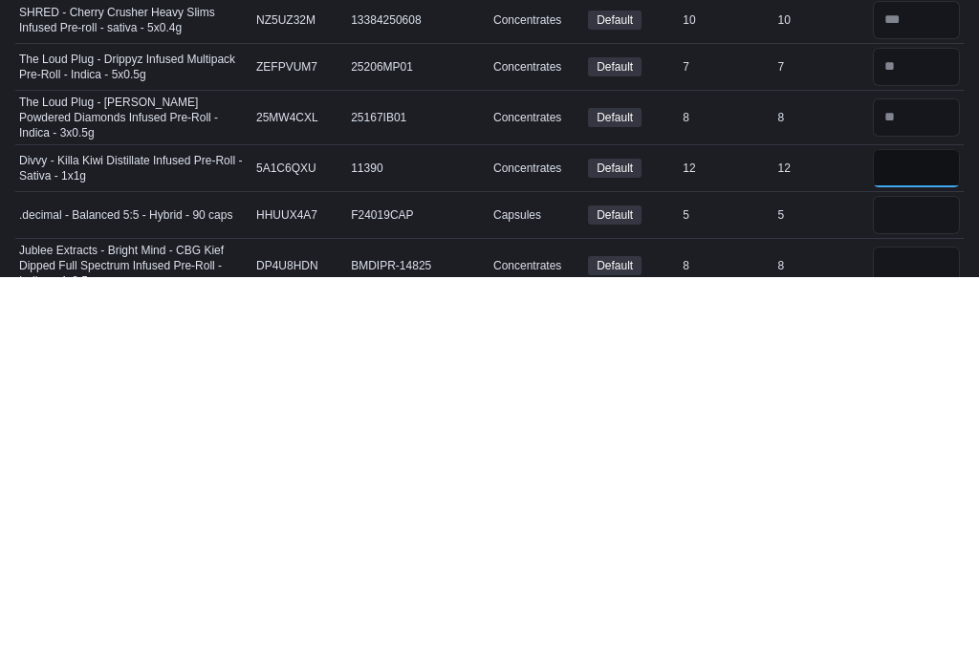
type input "**"
click at [936, 586] on input "number" at bounding box center [916, 605] width 87 height 38
type input "*"
click at [924, 636] on input "number" at bounding box center [916, 655] width 87 height 38
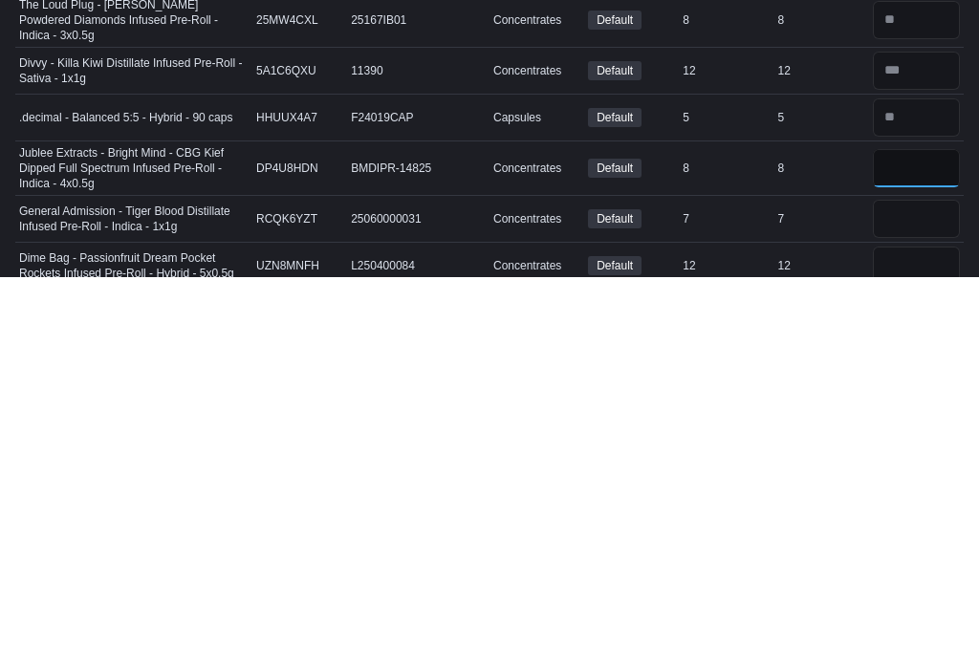
type input "*"
click at [929, 590] on input "number" at bounding box center [916, 609] width 87 height 38
type input "*"
click at [920, 636] on input "number" at bounding box center [916, 655] width 87 height 38
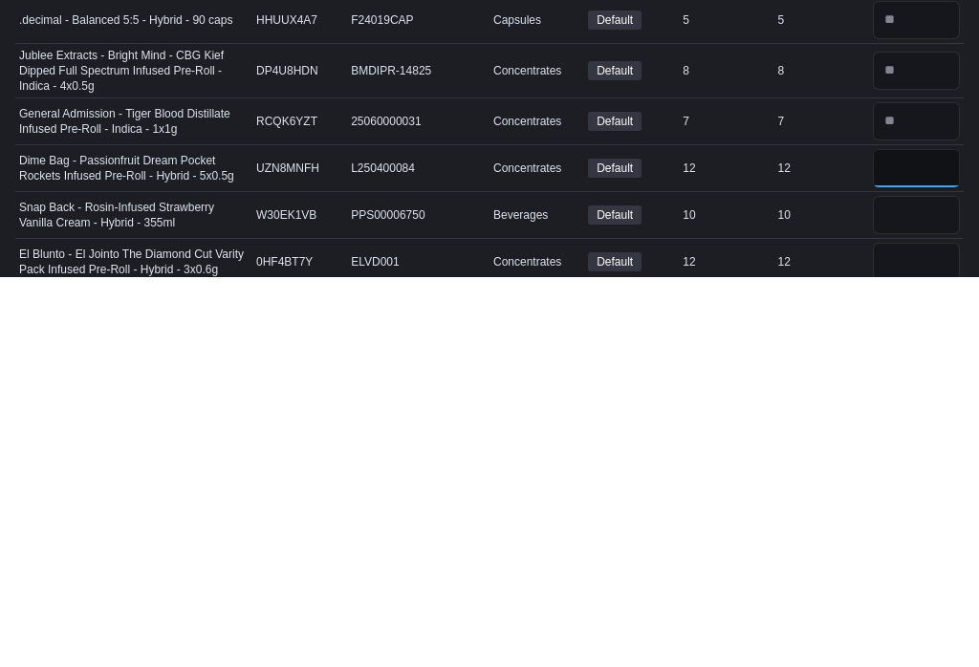
type input "**"
click at [910, 586] on input "number" at bounding box center [916, 605] width 87 height 38
type input "**"
click at [928, 633] on input "number" at bounding box center [916, 652] width 87 height 38
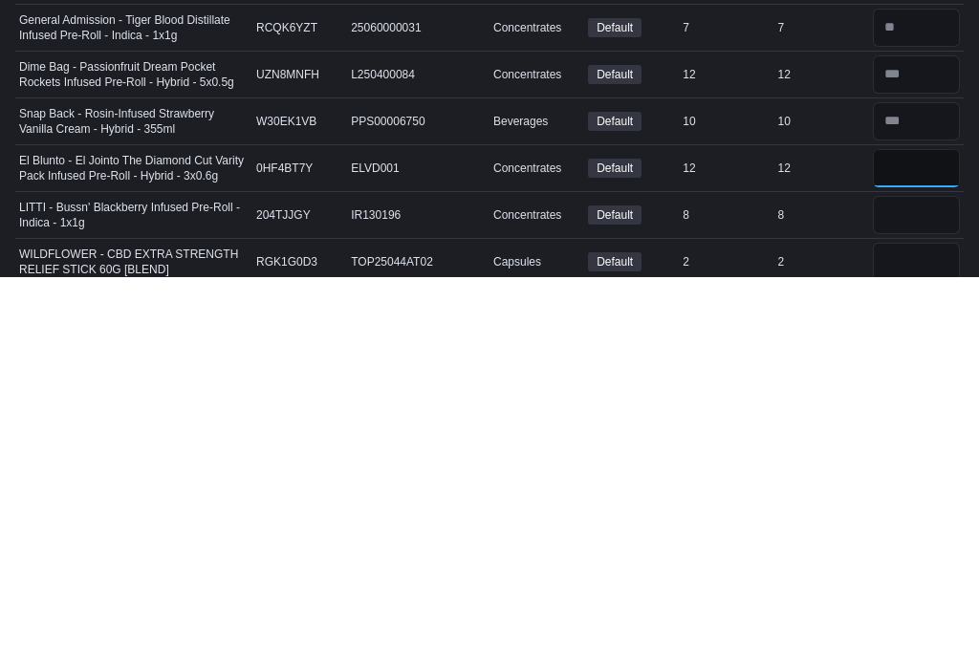
type input "*"
type input "**"
click at [919, 586] on input "number" at bounding box center [916, 605] width 87 height 38
type input "*"
click at [925, 633] on input "number" at bounding box center [916, 652] width 87 height 38
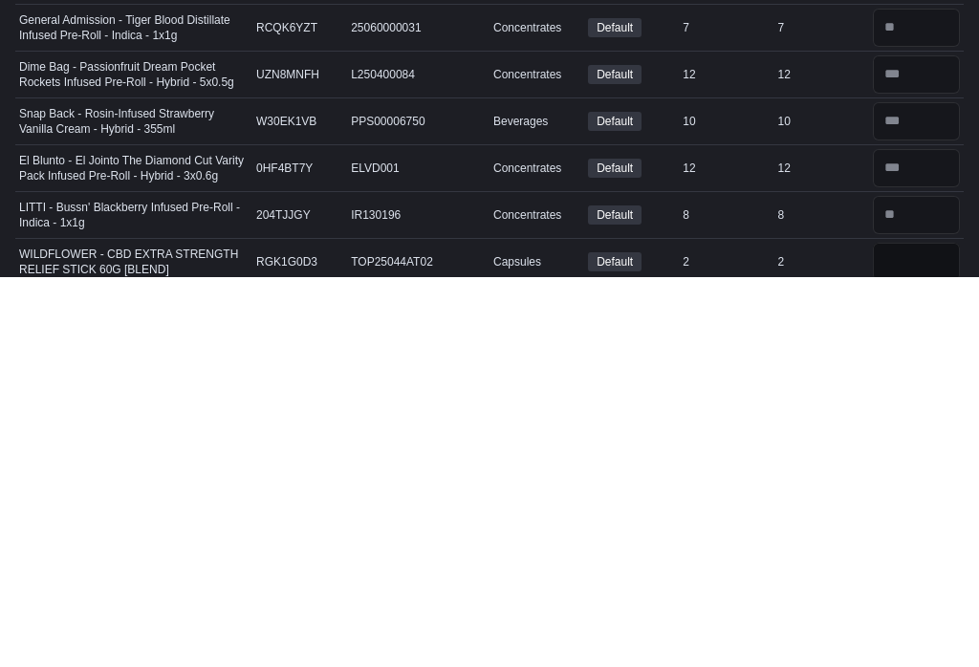
scroll to position [3194, 0]
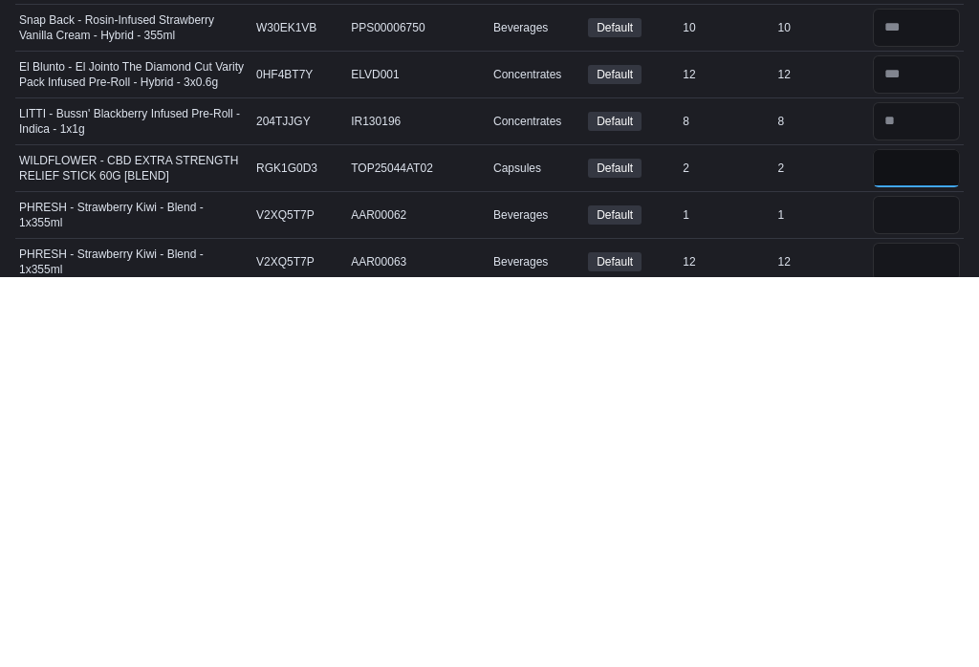
type input "*"
click at [933, 586] on input "number" at bounding box center [916, 605] width 87 height 38
type input "*"
click at [921, 633] on input "number" at bounding box center [916, 652] width 87 height 38
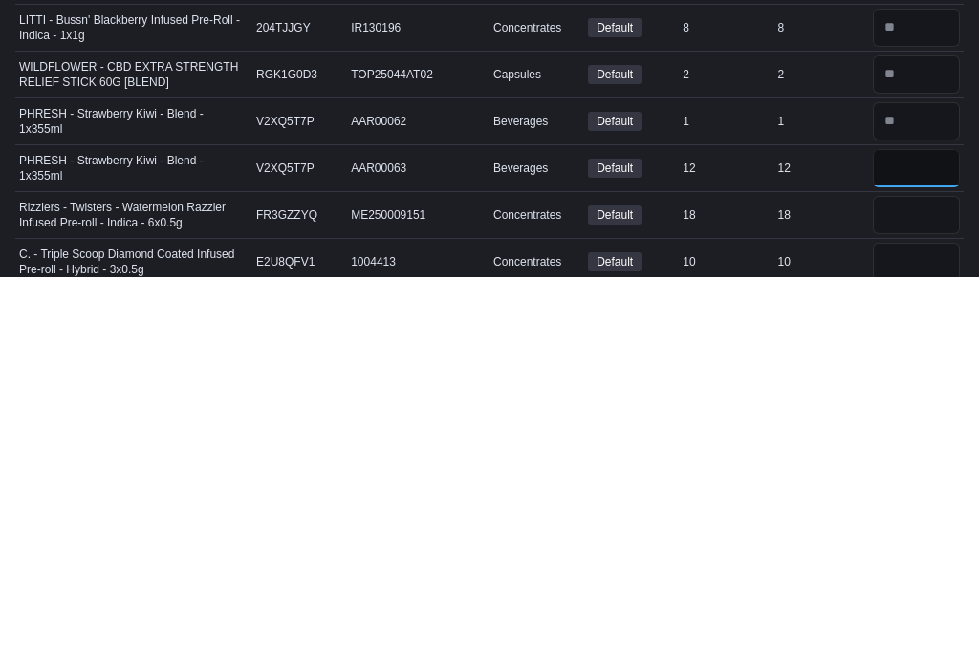
type input "**"
click at [915, 586] on input "number" at bounding box center [916, 605] width 87 height 38
type input "**"
click at [915, 633] on input "number" at bounding box center [916, 652] width 87 height 38
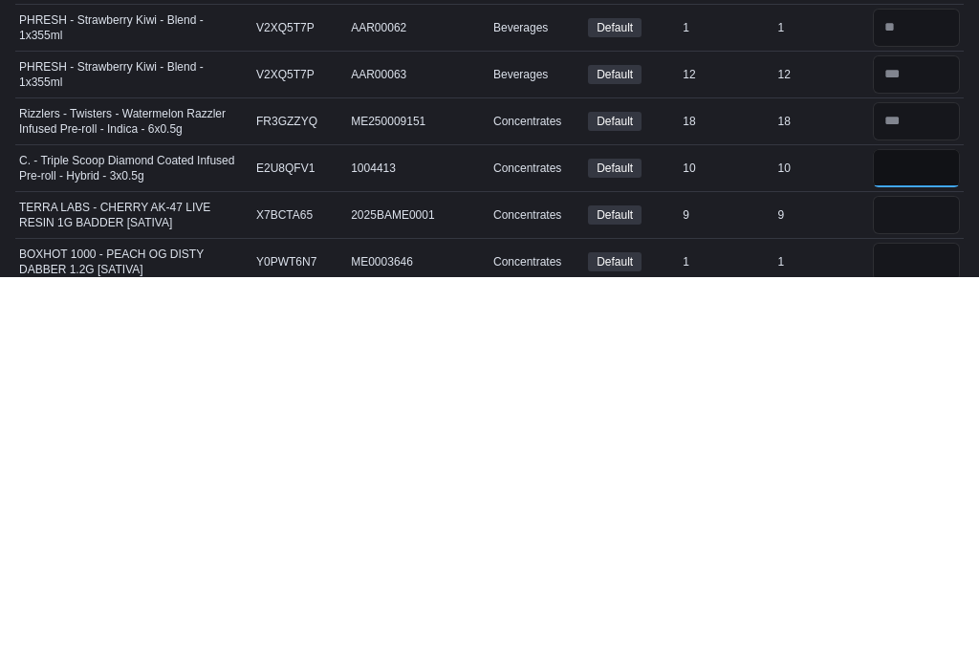
type input "**"
click at [916, 586] on input "number" at bounding box center [916, 605] width 87 height 38
type input "*"
click at [919, 633] on input "number" at bounding box center [916, 652] width 87 height 38
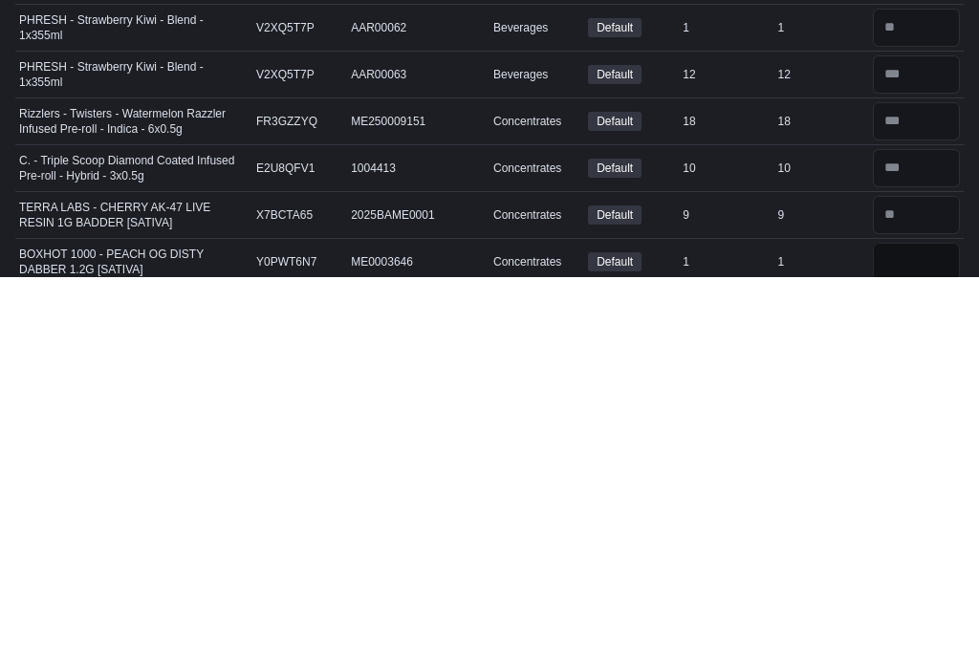
scroll to position [3475, 0]
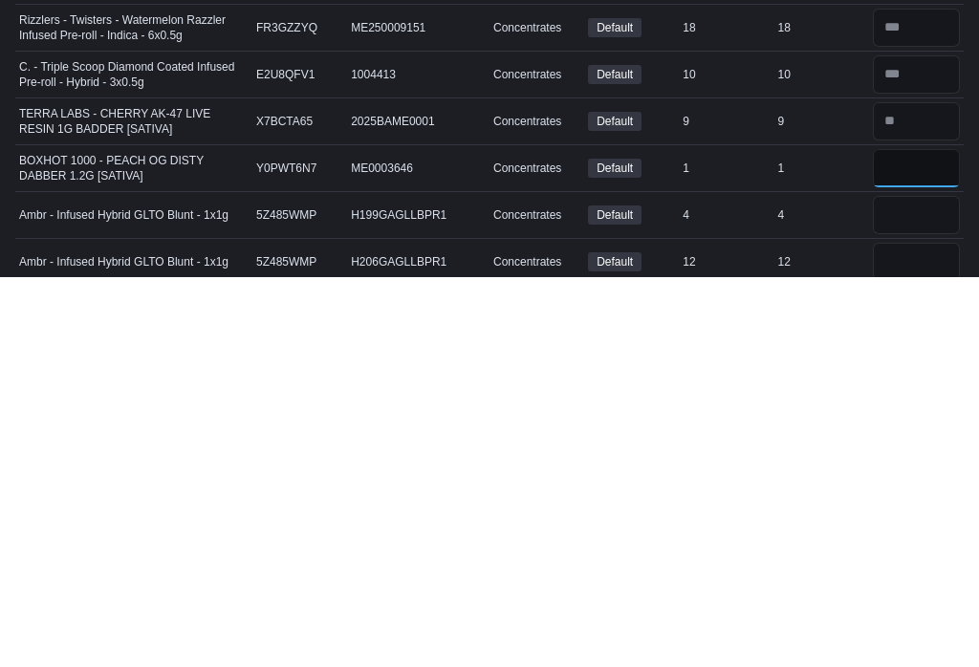
type input "*"
click at [933, 586] on input "number" at bounding box center [916, 605] width 87 height 38
type input "*"
click at [896, 633] on input "number" at bounding box center [916, 652] width 87 height 38
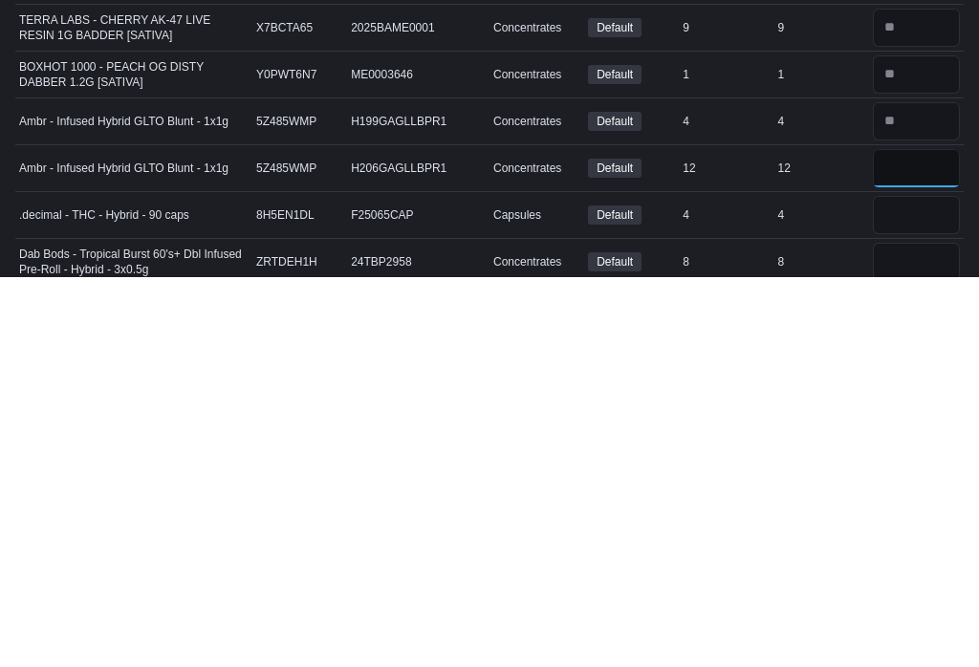
type input "**"
click at [923, 586] on input "number" at bounding box center [916, 605] width 87 height 38
type input "*"
click at [908, 633] on input "number" at bounding box center [916, 652] width 87 height 38
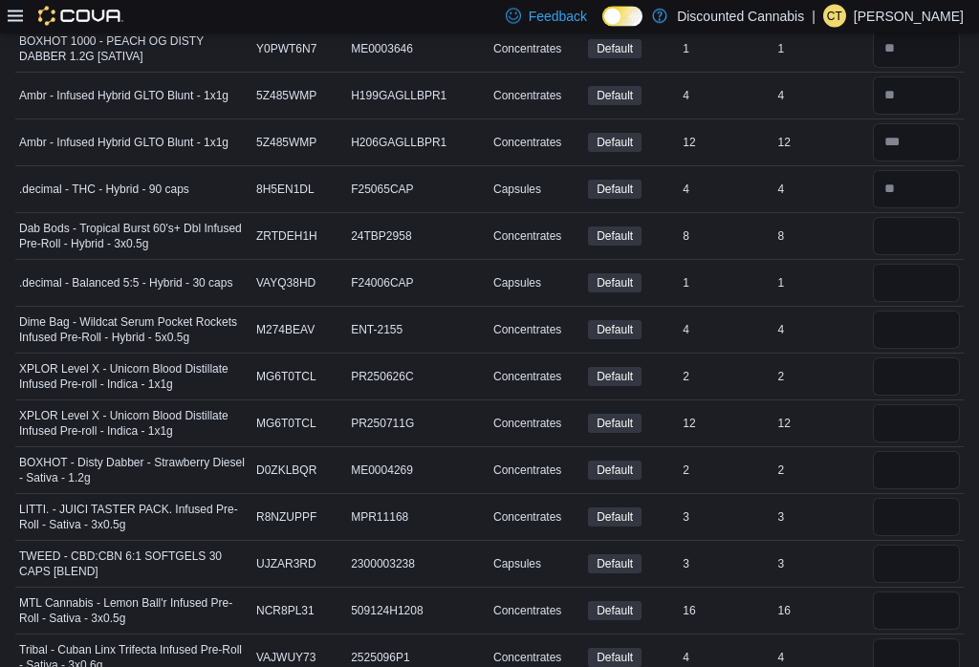
scroll to position [3981, 0]
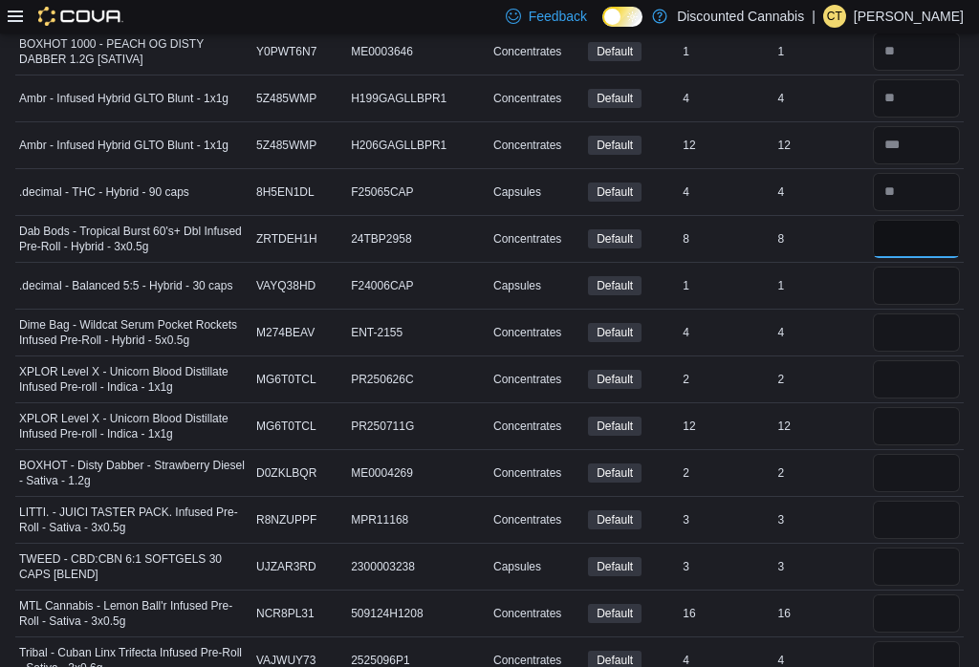
click at [915, 220] on input "number" at bounding box center [916, 239] width 87 height 38
type input "*"
click at [936, 267] on input "number" at bounding box center [916, 286] width 87 height 38
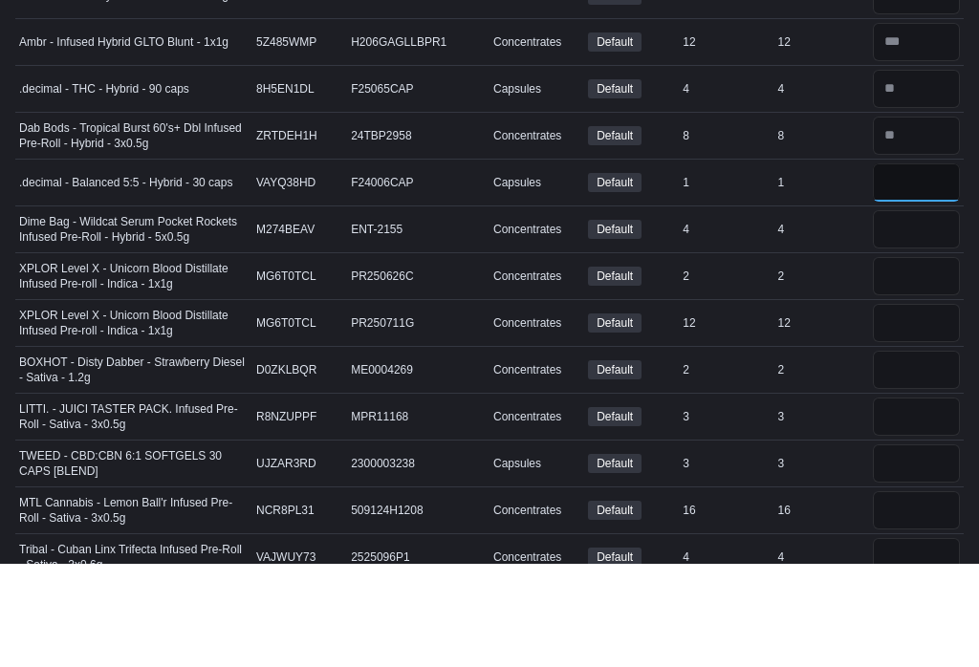
type input "*"
click at [934, 313] on input "number" at bounding box center [916, 332] width 87 height 38
type input "*"
click at [923, 360] on input "number" at bounding box center [916, 379] width 87 height 38
type input "*"
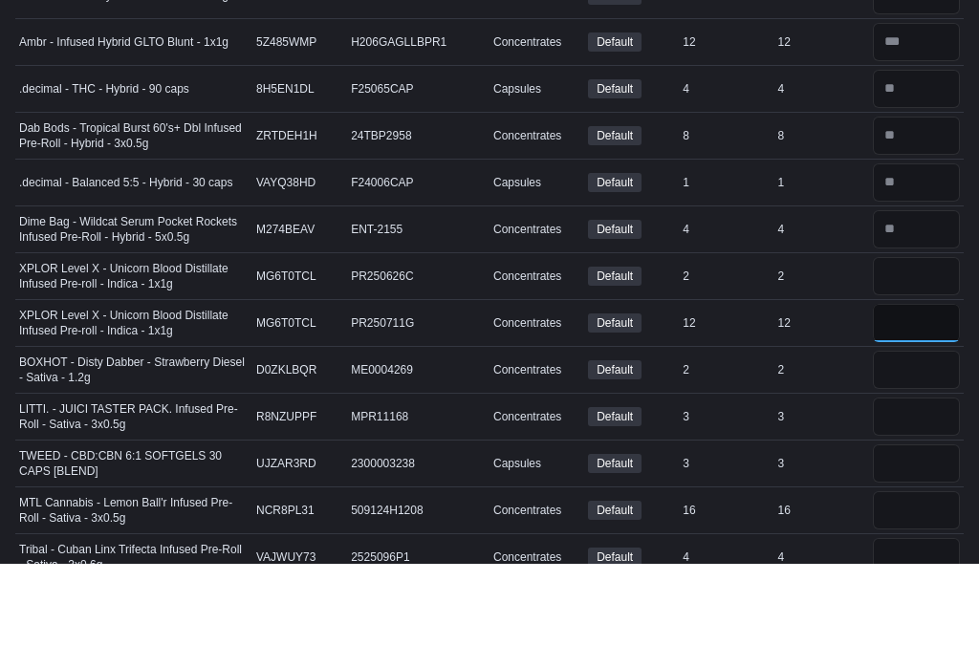
click at [937, 407] on input "number" at bounding box center [916, 426] width 87 height 38
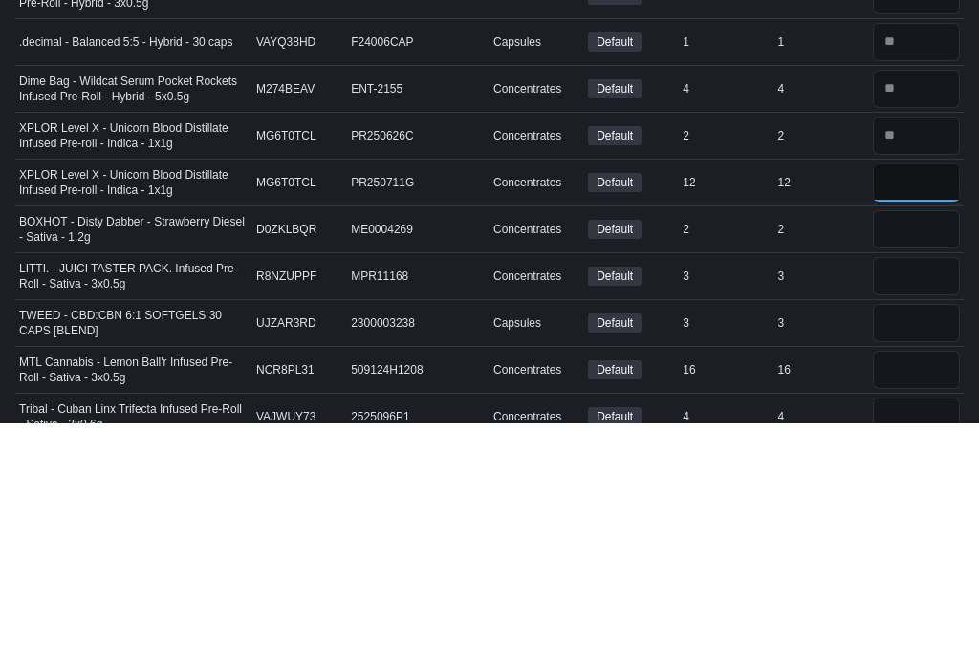
type input "**"
click at [928, 454] on input "number" at bounding box center [916, 473] width 87 height 38
type input "*"
click at [916, 501] on input "number" at bounding box center [916, 520] width 87 height 38
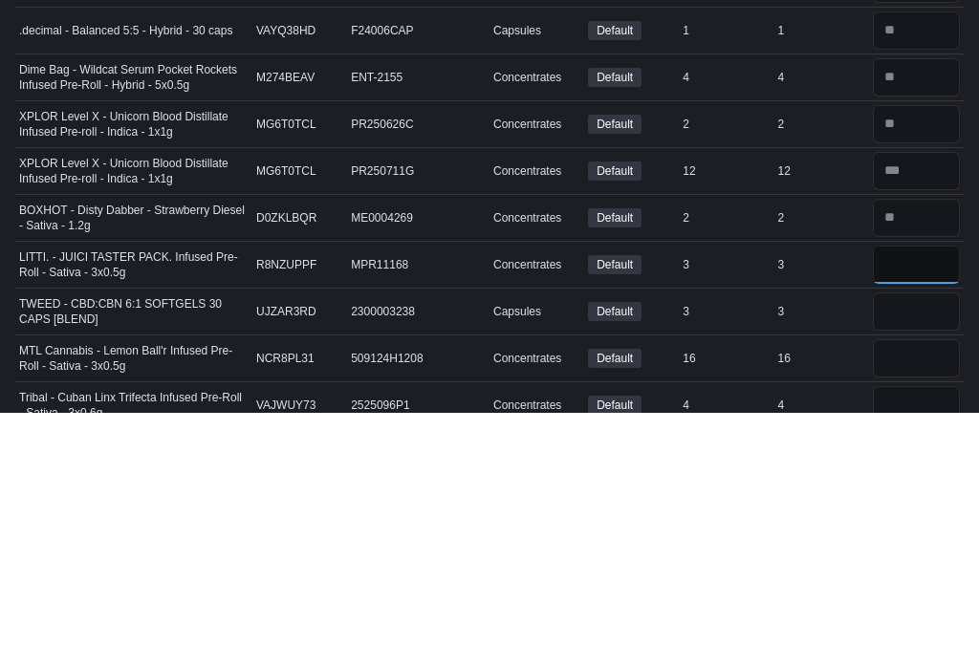
type input "*"
click at [915, 548] on input "number" at bounding box center [916, 567] width 87 height 38
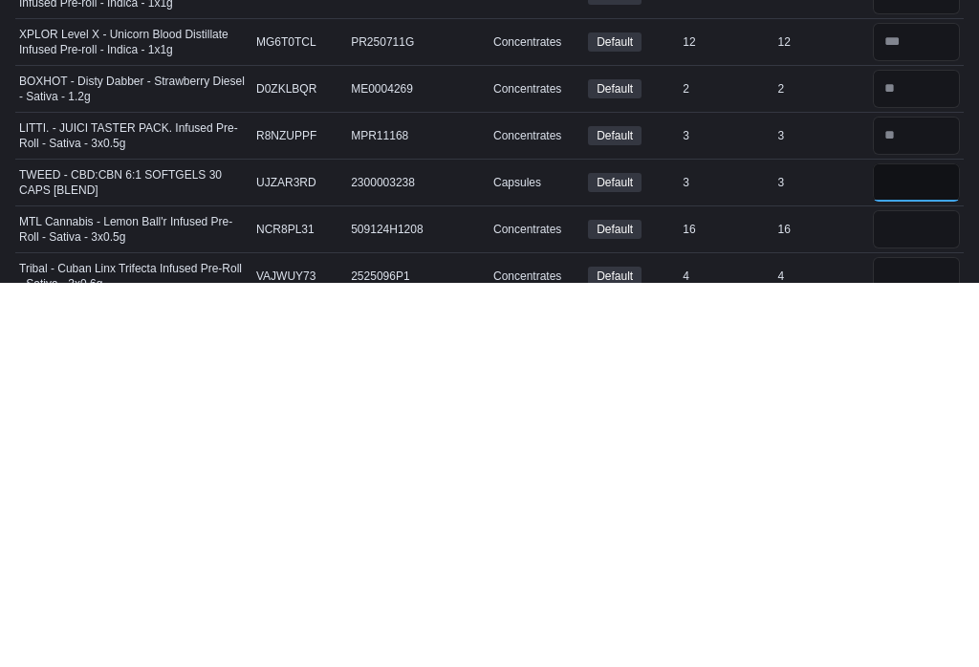
type input "*"
click at [939, 594] on input "number" at bounding box center [916, 613] width 87 height 38
type input "**"
click at [919, 641] on input "number" at bounding box center [916, 660] width 87 height 38
type input "*"
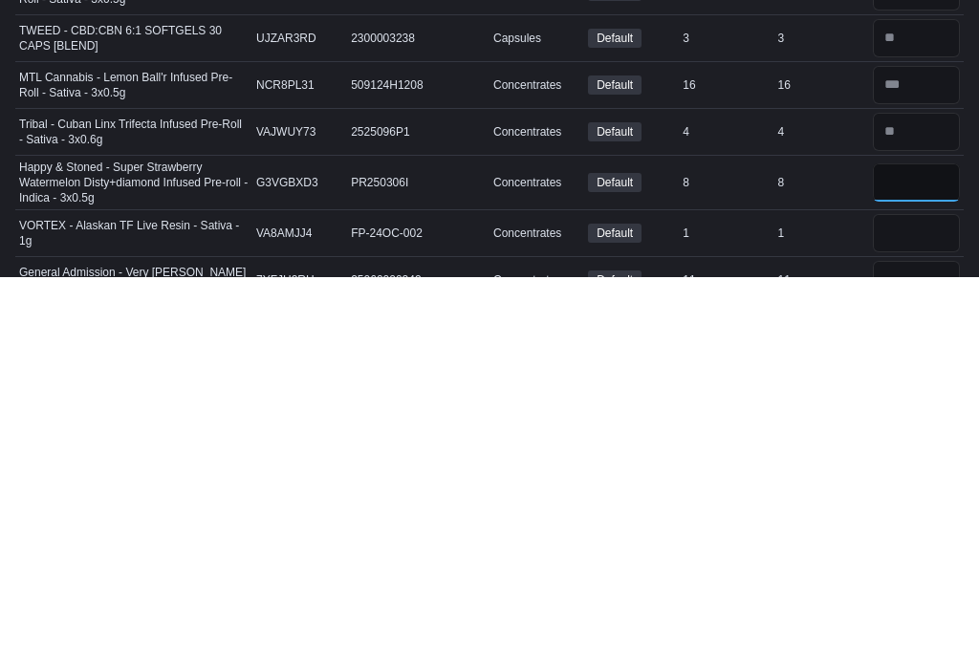
type input "*"
click at [933, 604] on input "number" at bounding box center [916, 623] width 87 height 38
type input "*"
click at [919, 651] on input "number" at bounding box center [916, 670] width 87 height 38
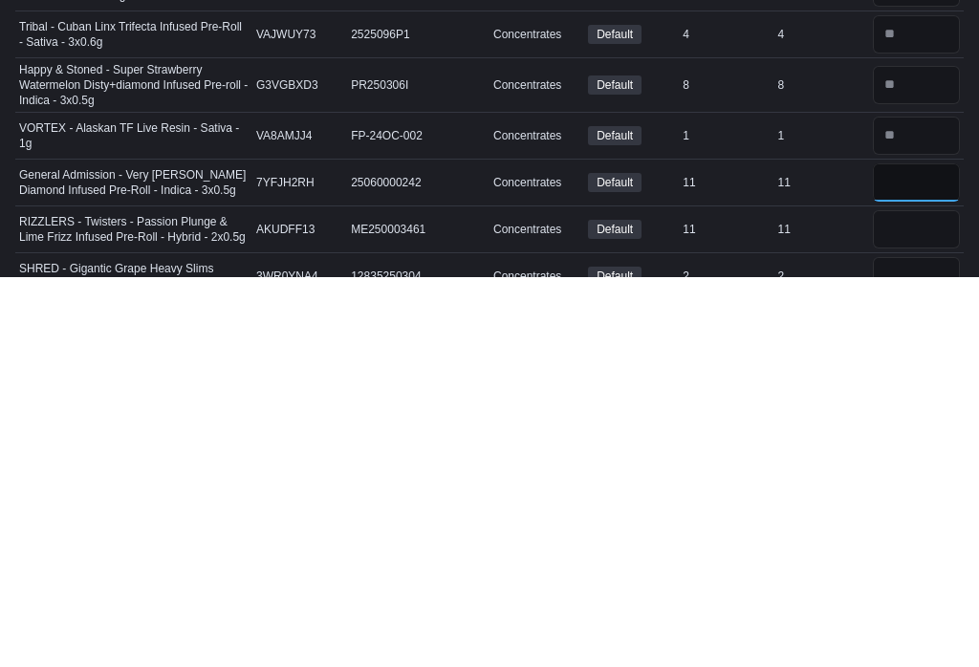
type input "**"
click at [916, 600] on input "number" at bounding box center [916, 619] width 87 height 38
type input "**"
click at [922, 647] on input "number" at bounding box center [916, 666] width 87 height 38
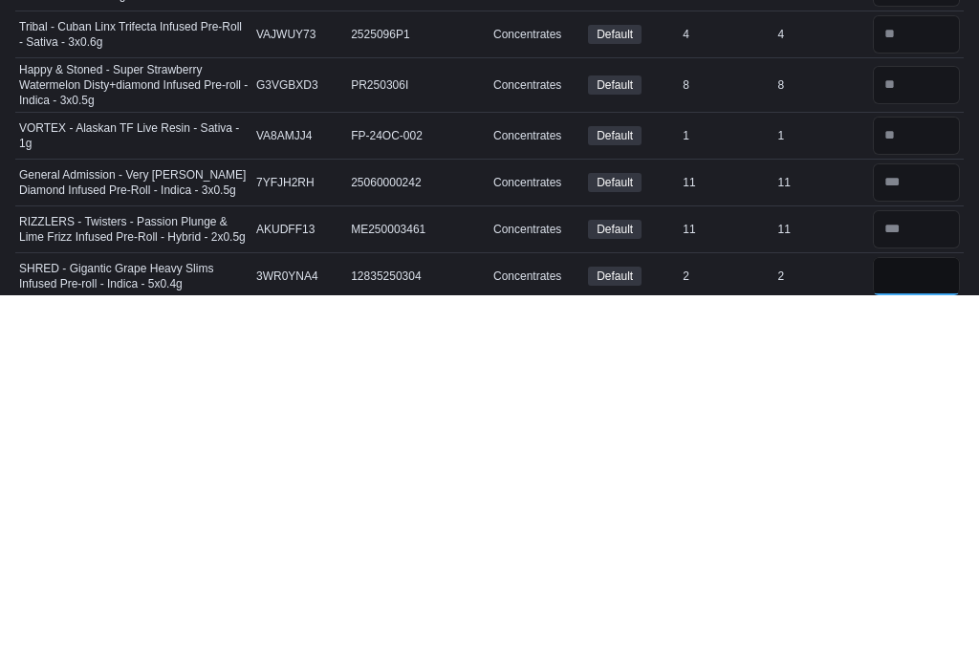
scroll to position [4249, 0]
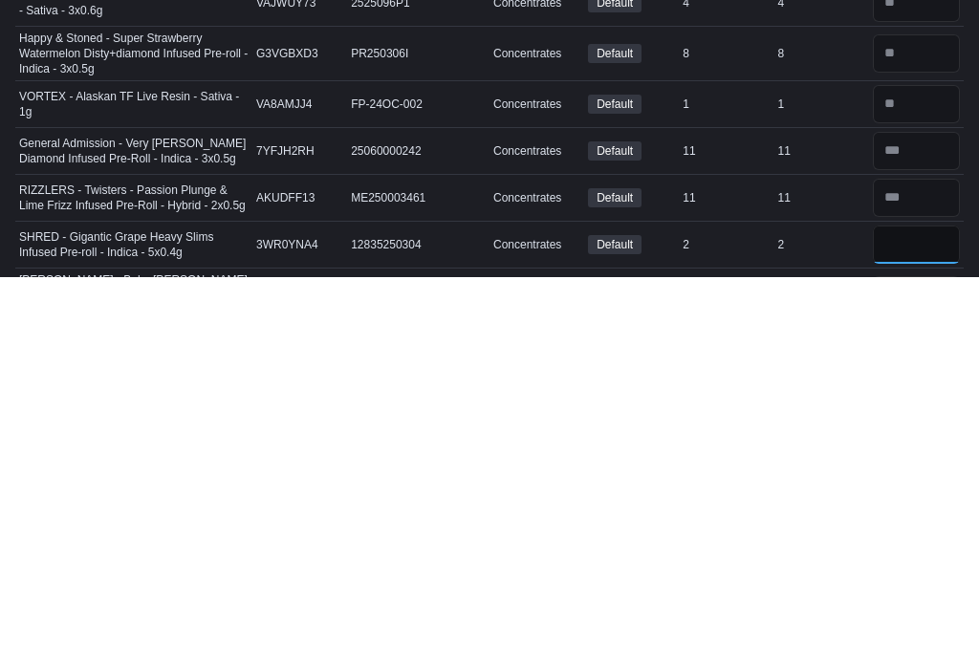
type input "*"
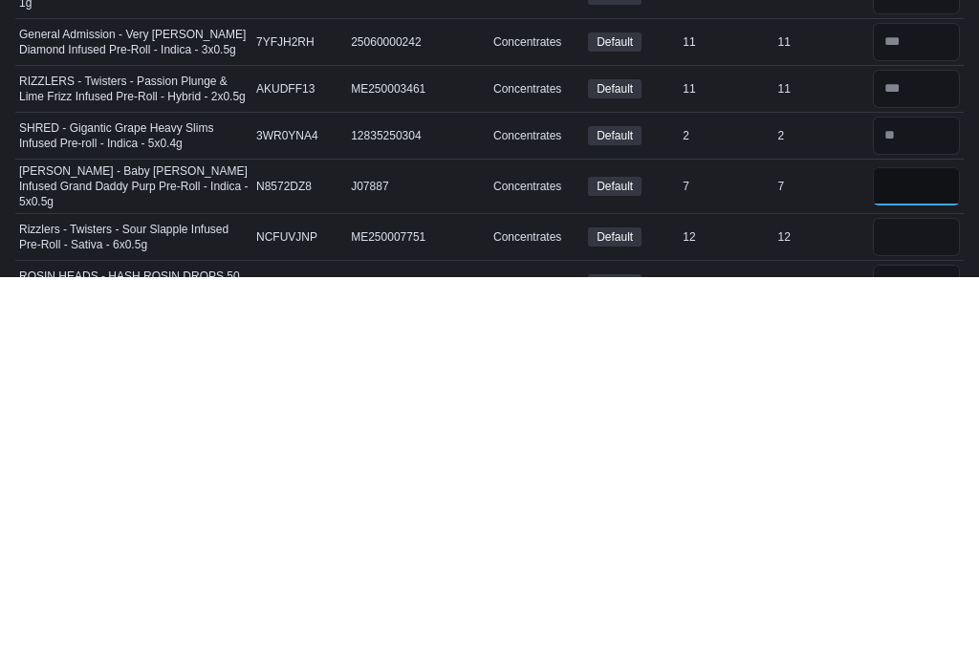
type input "*"
click at [903, 608] on input "number" at bounding box center [916, 627] width 87 height 38
type input "*"
type input "**"
click at [937, 655] on input "number" at bounding box center [916, 674] width 87 height 38
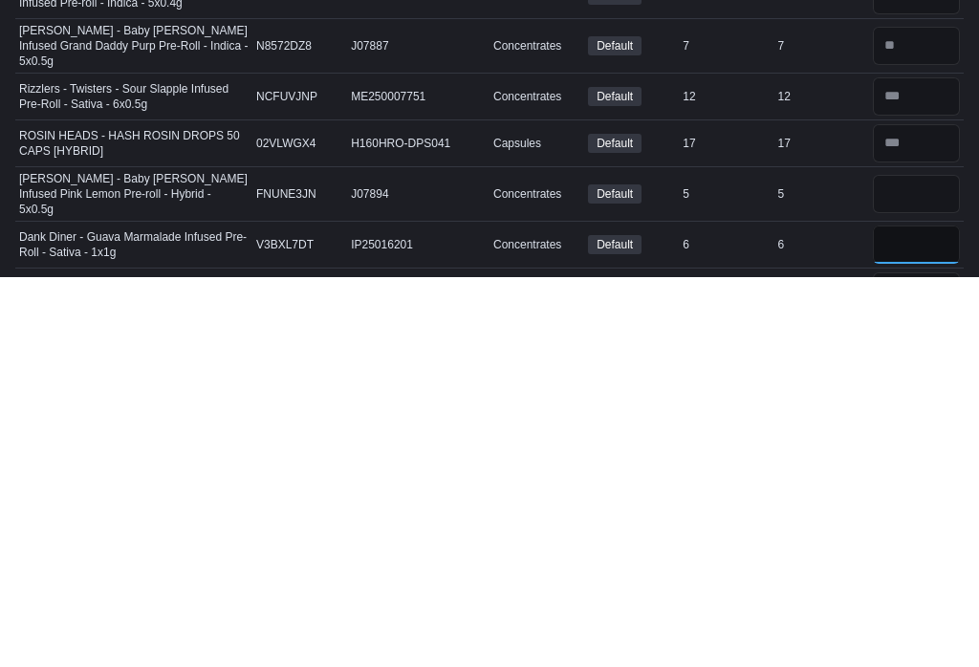
click at [915, 615] on input "number" at bounding box center [916, 634] width 87 height 38
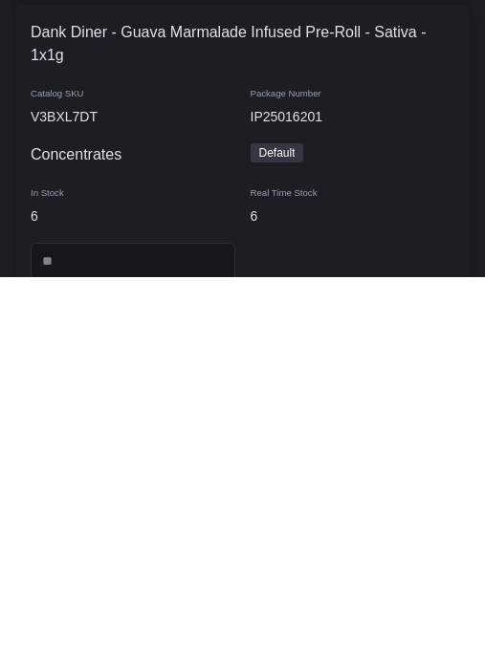
scroll to position [29718, 0]
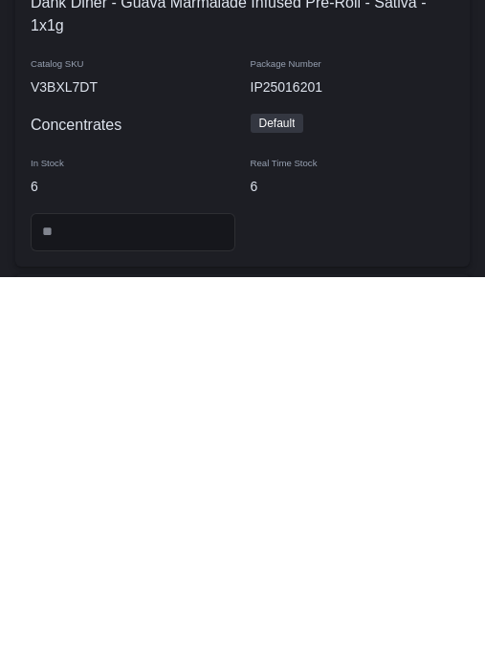
click at [417, 496] on div "Default" at bounding box center [353, 513] width 220 height 34
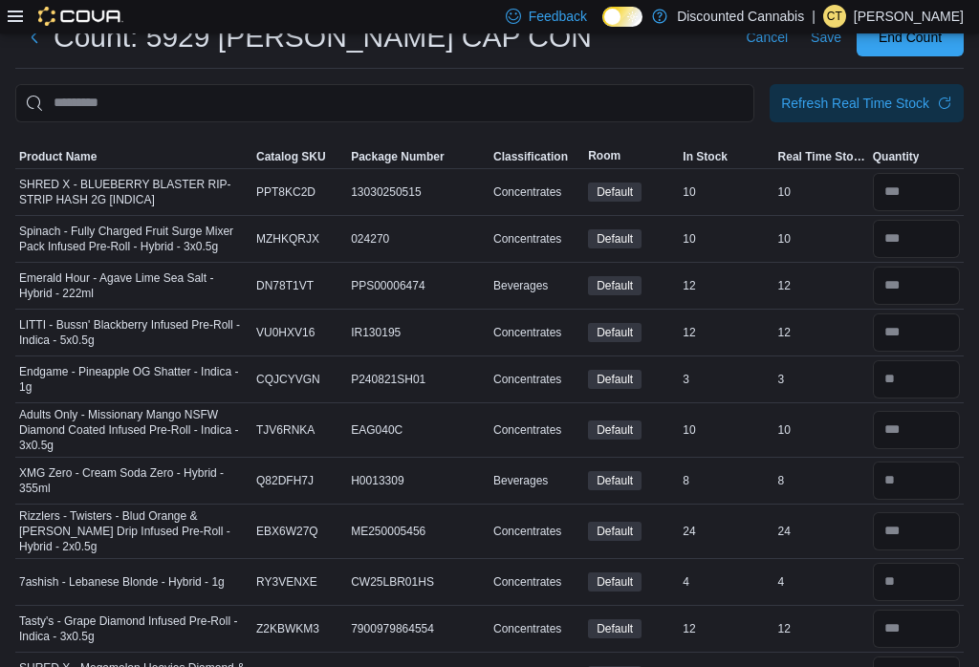
scroll to position [0, 0]
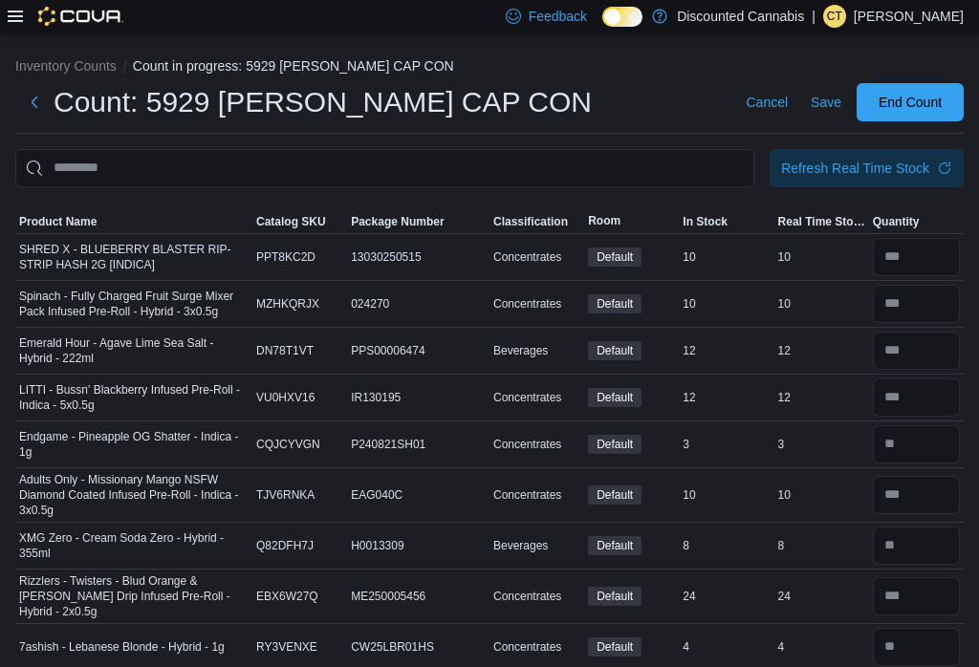
click at [833, 100] on span "Save" at bounding box center [825, 102] width 31 height 19
click at [833, 161] on div "Refresh Real Time Stock" at bounding box center [855, 168] width 148 height 19
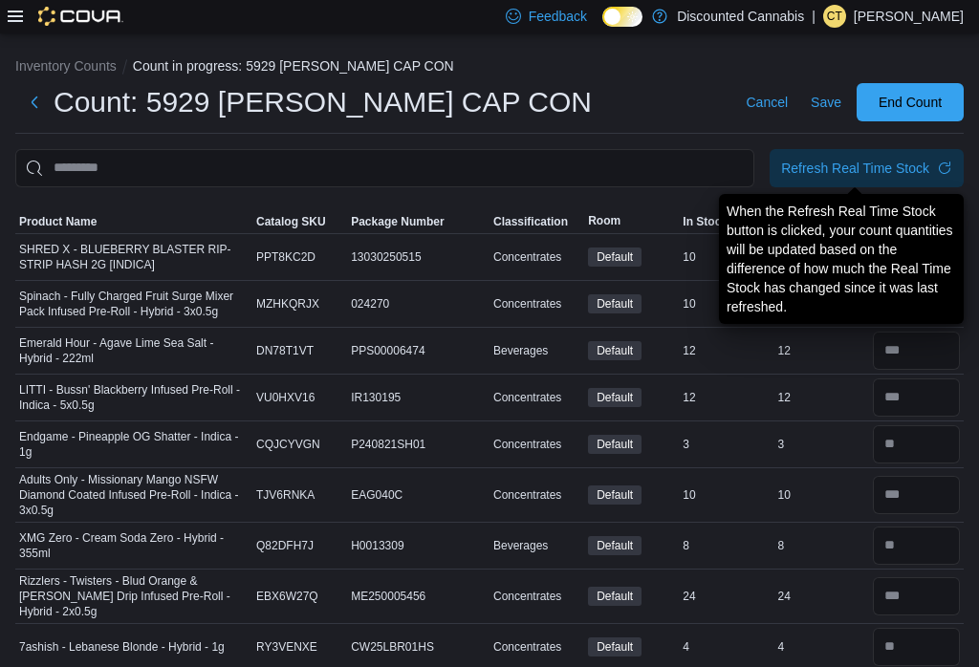
click at [839, 98] on span "Save" at bounding box center [825, 102] width 31 height 19
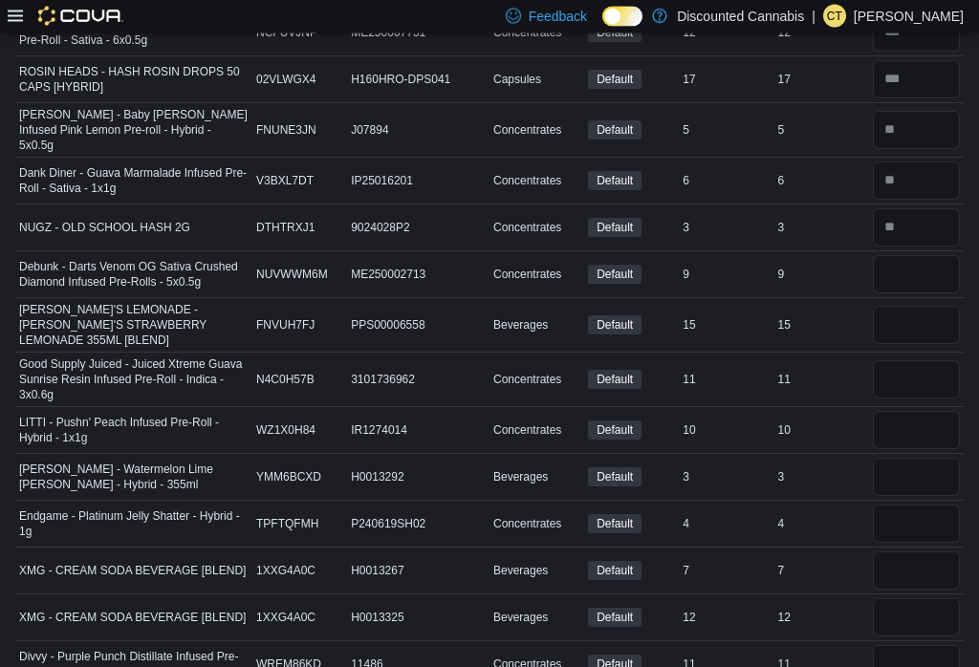
scroll to position [4952, 0]
click at [936, 255] on input "number" at bounding box center [916, 274] width 87 height 38
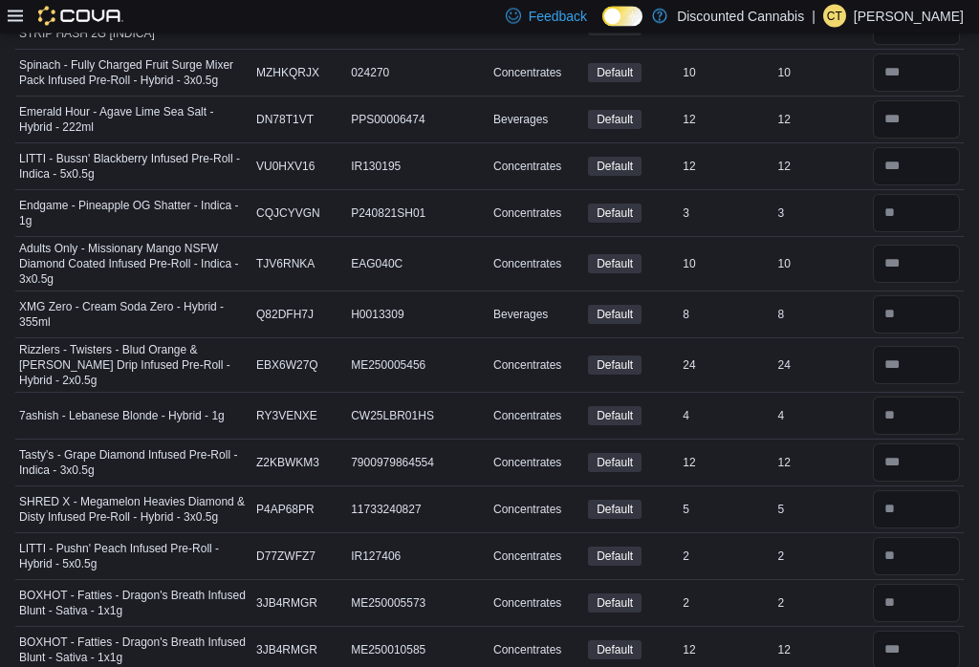
scroll to position [0, 0]
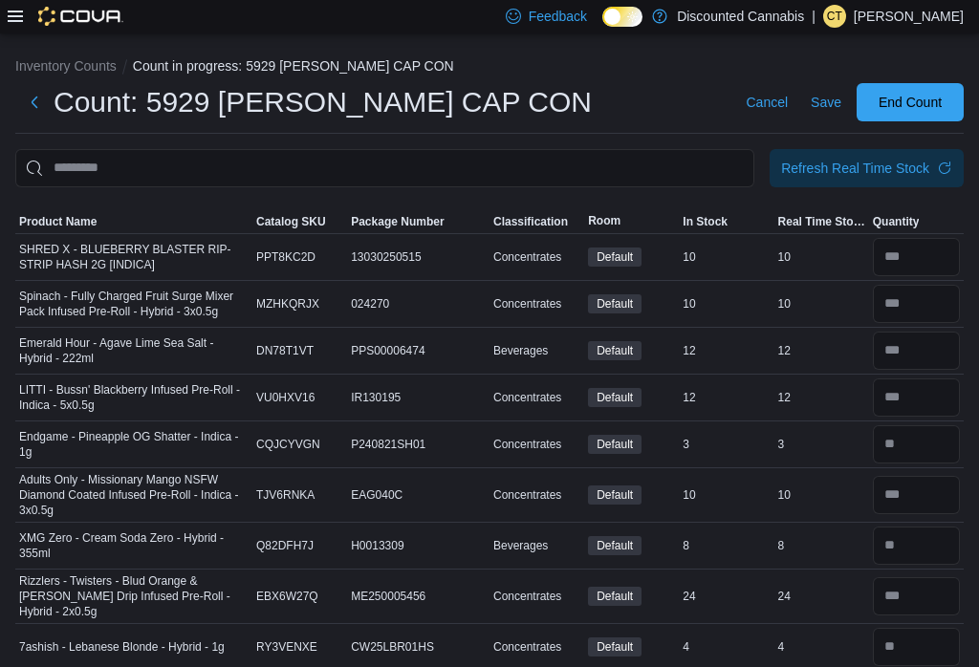
click at [833, 100] on span "Save" at bounding box center [825, 102] width 31 height 19
click at [876, 168] on div "Refresh Real Time Stock" at bounding box center [855, 168] width 148 height 19
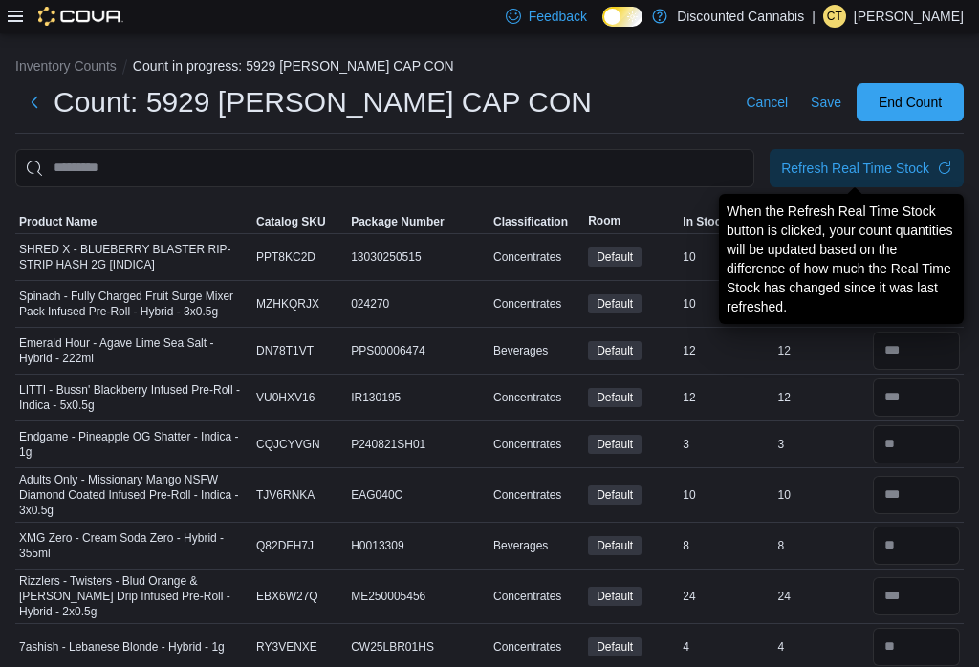
click at [842, 107] on button "Save" at bounding box center [826, 102] width 46 height 38
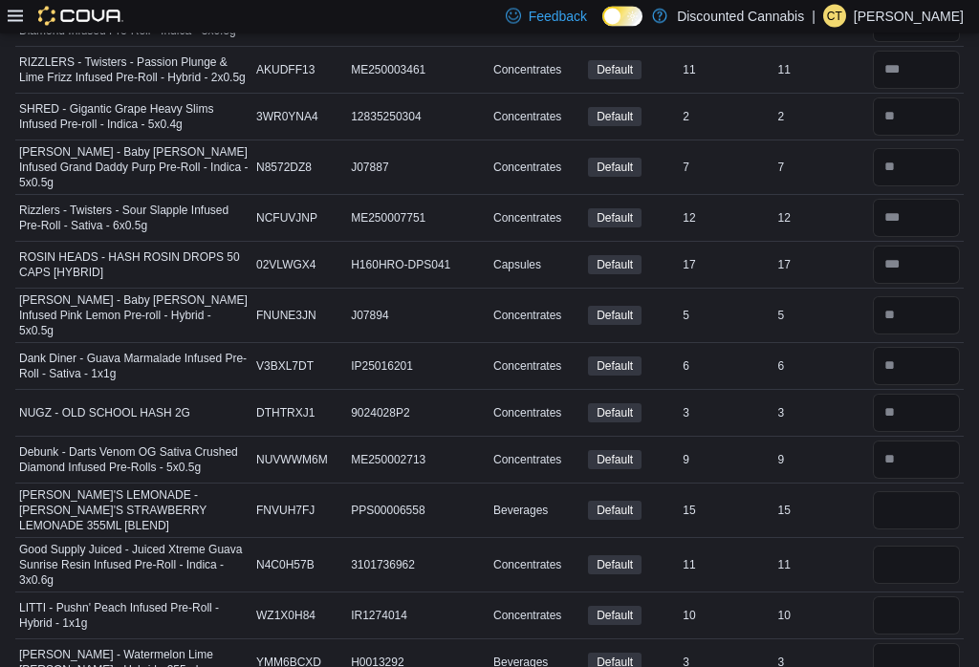
scroll to position [4767, 0]
click at [895, 491] on input "number" at bounding box center [916, 510] width 87 height 38
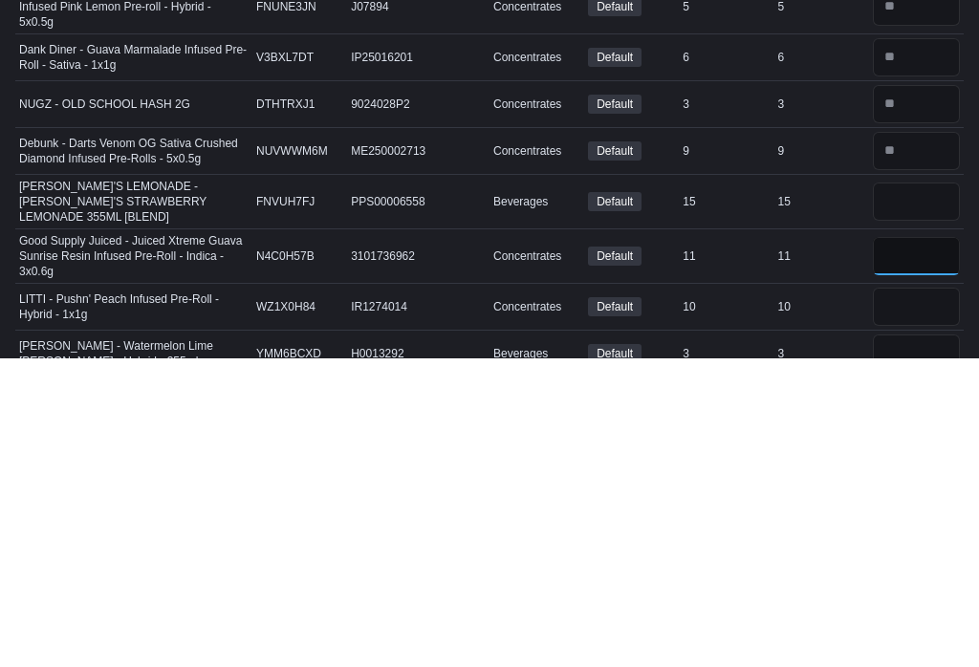
click at [917, 546] on input "number" at bounding box center [916, 565] width 87 height 38
click at [917, 596] on input "number" at bounding box center [916, 615] width 87 height 38
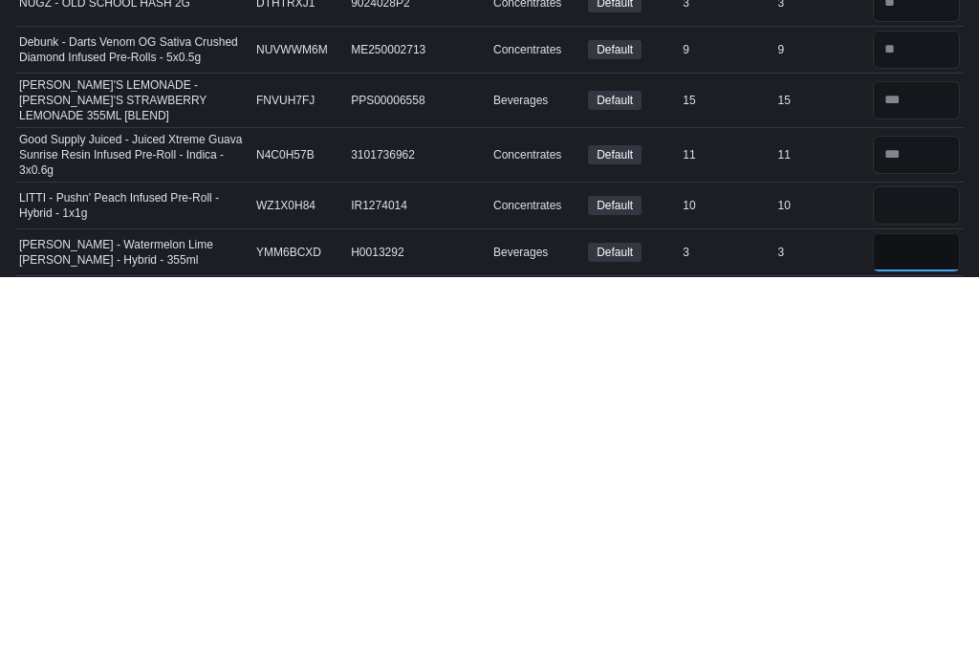
click at [894, 623] on input "number" at bounding box center [916, 642] width 87 height 38
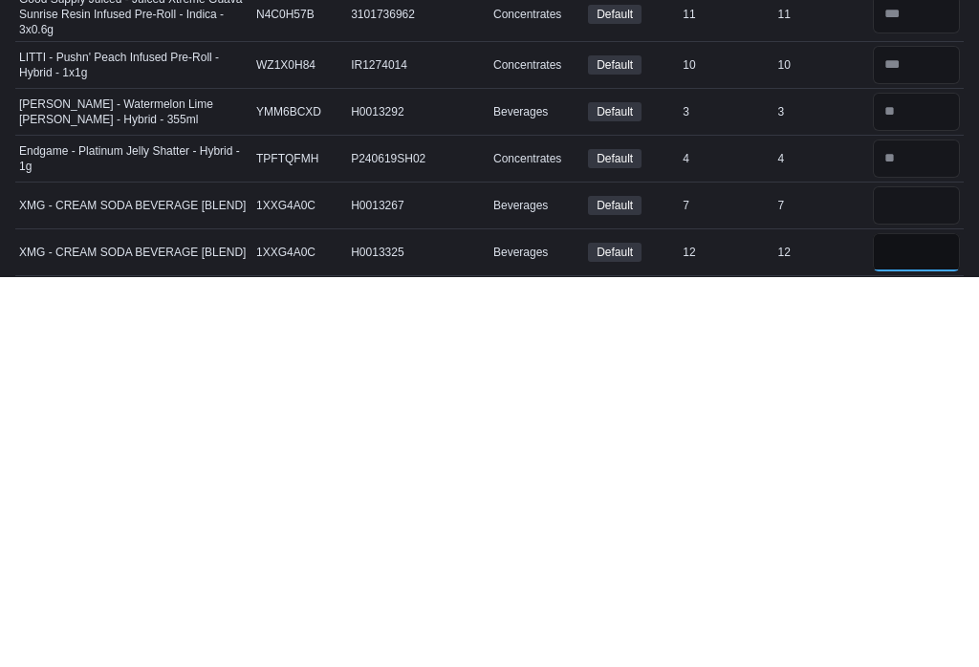
click at [932, 623] on input "number" at bounding box center [916, 642] width 87 height 38
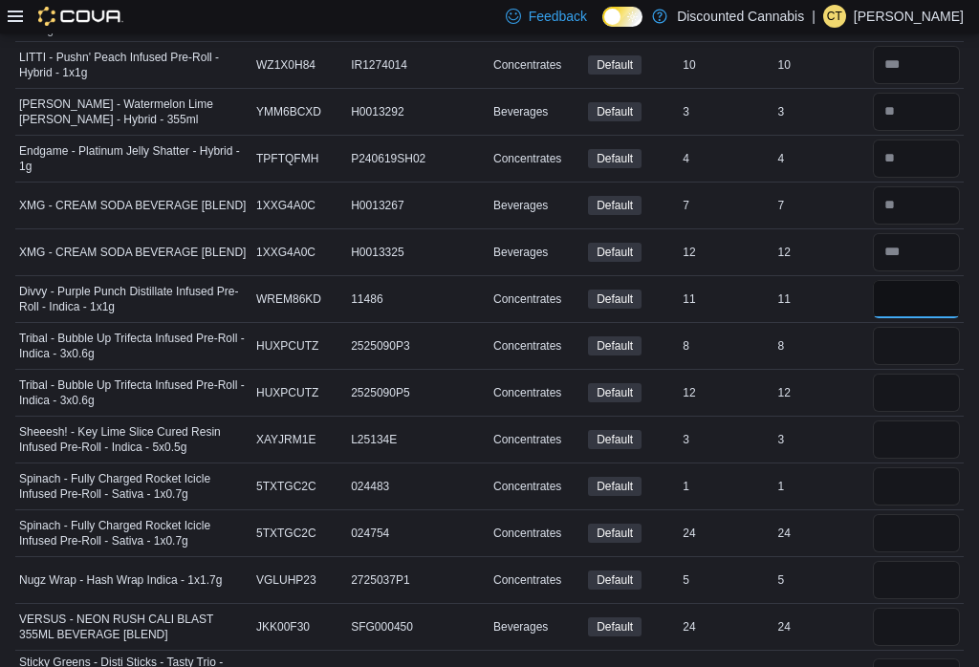
click at [941, 280] on input "number" at bounding box center [916, 299] width 87 height 38
click at [912, 327] on input "number" at bounding box center [916, 346] width 87 height 38
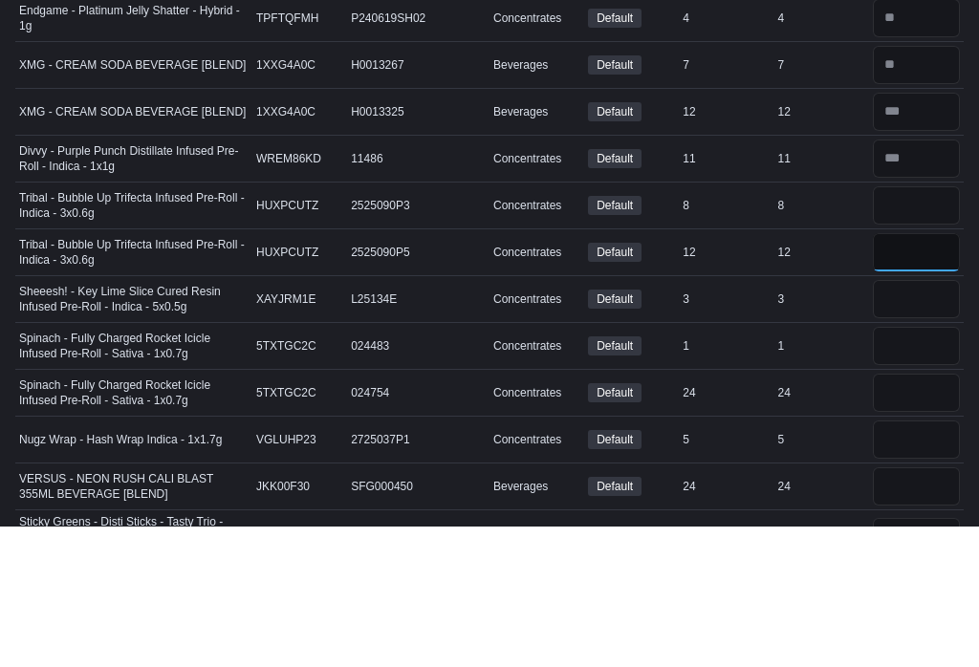
click at [909, 374] on input "number" at bounding box center [916, 393] width 87 height 38
click at [914, 420] on input "number" at bounding box center [916, 439] width 87 height 38
click at [918, 467] on input "number" at bounding box center [916, 486] width 87 height 38
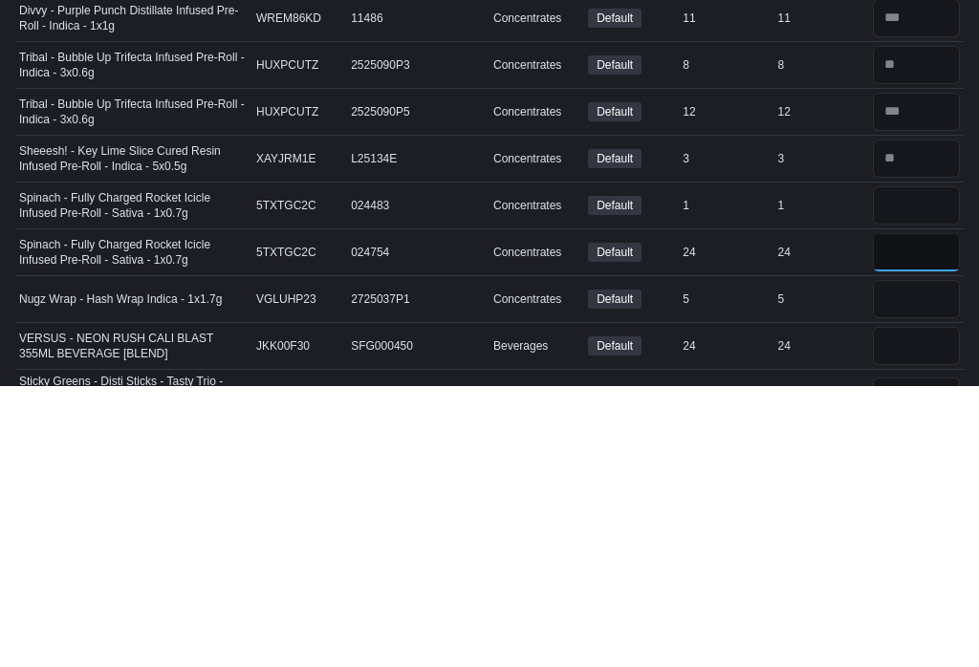
click at [945, 514] on input "number" at bounding box center [916, 533] width 87 height 38
click at [911, 561] on input "number" at bounding box center [916, 580] width 87 height 38
click at [897, 608] on input "number" at bounding box center [916, 627] width 87 height 38
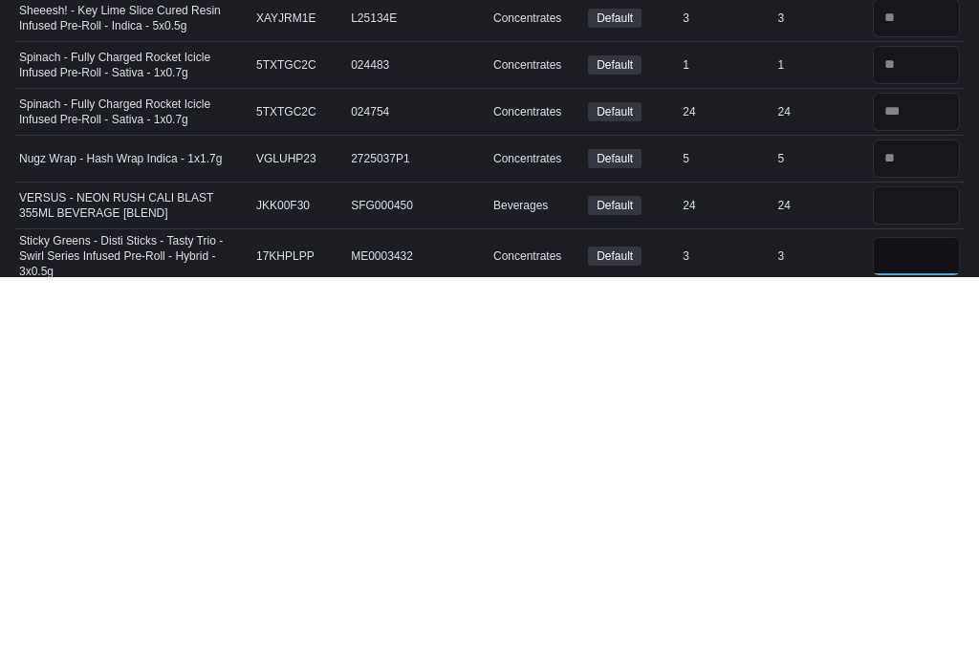
click at [902, 627] on input "number" at bounding box center [916, 646] width 87 height 38
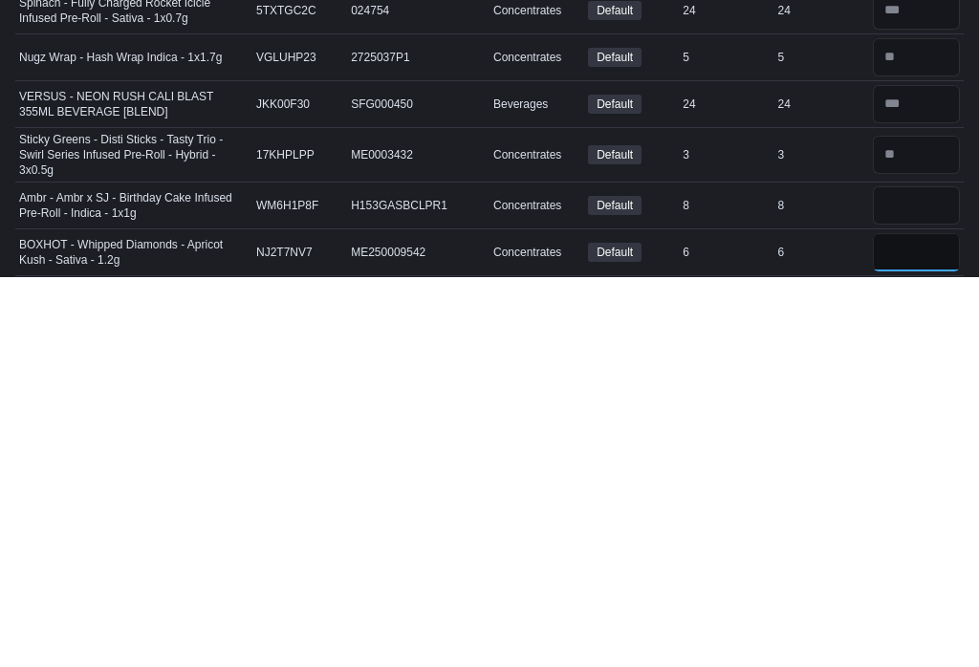
click at [919, 623] on input "number" at bounding box center [916, 642] width 87 height 38
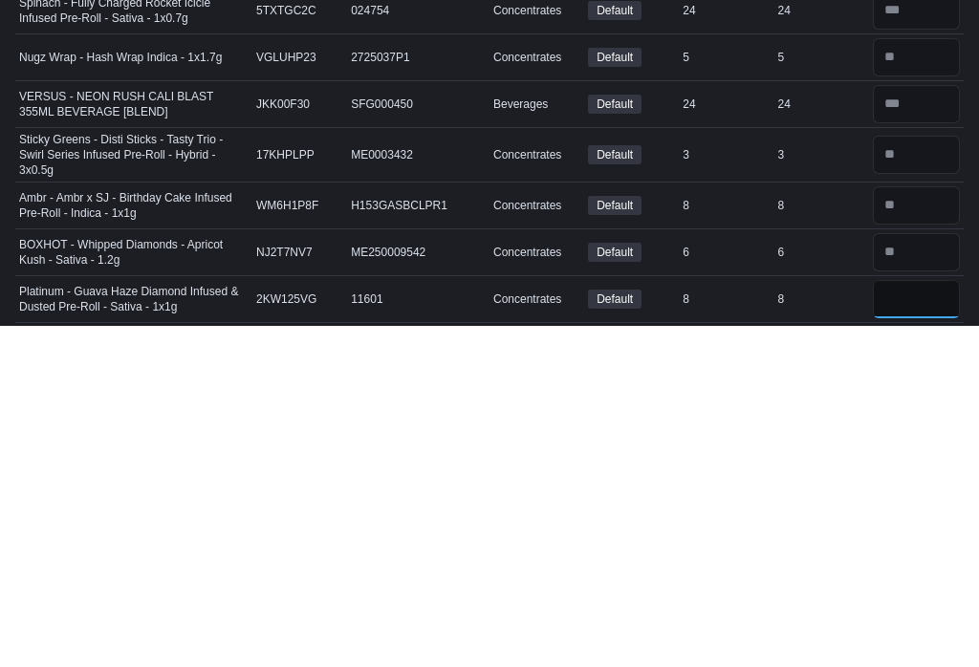
scroll to position [5501, 0]
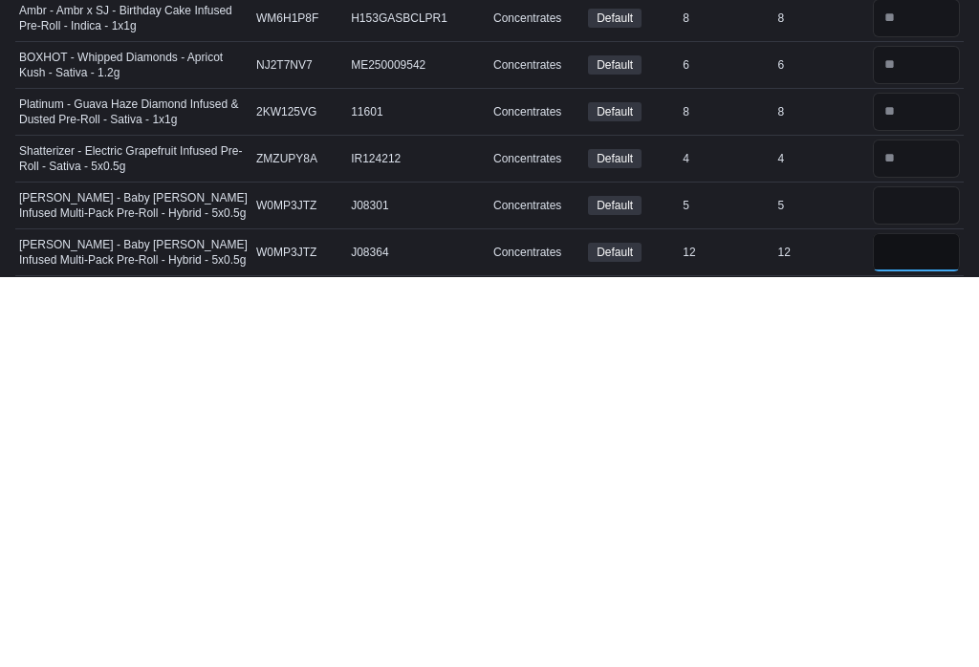
click at [944, 623] on input "number" at bounding box center [916, 642] width 87 height 38
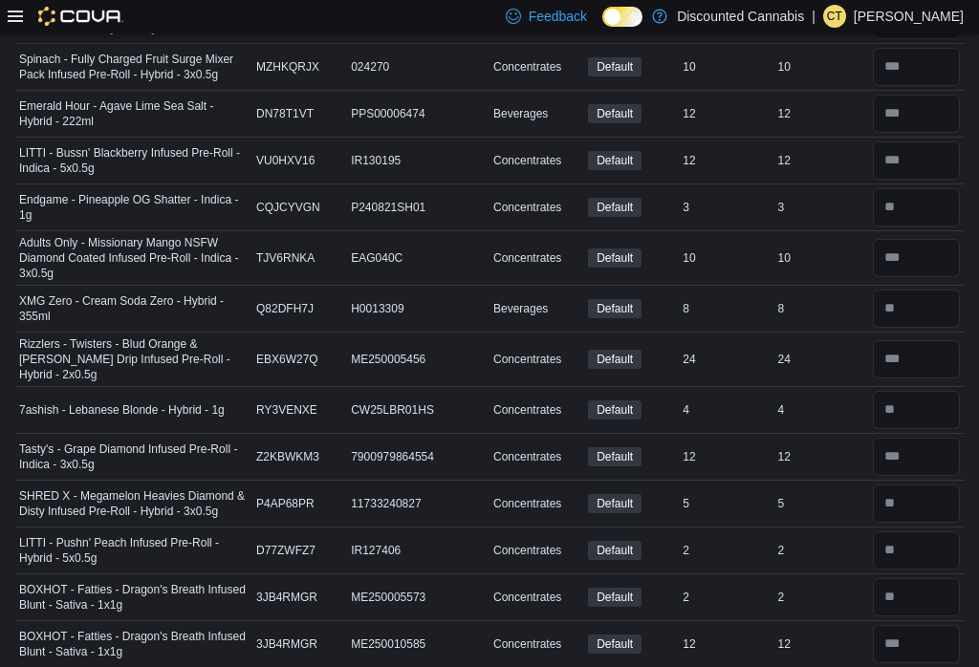
scroll to position [0, 0]
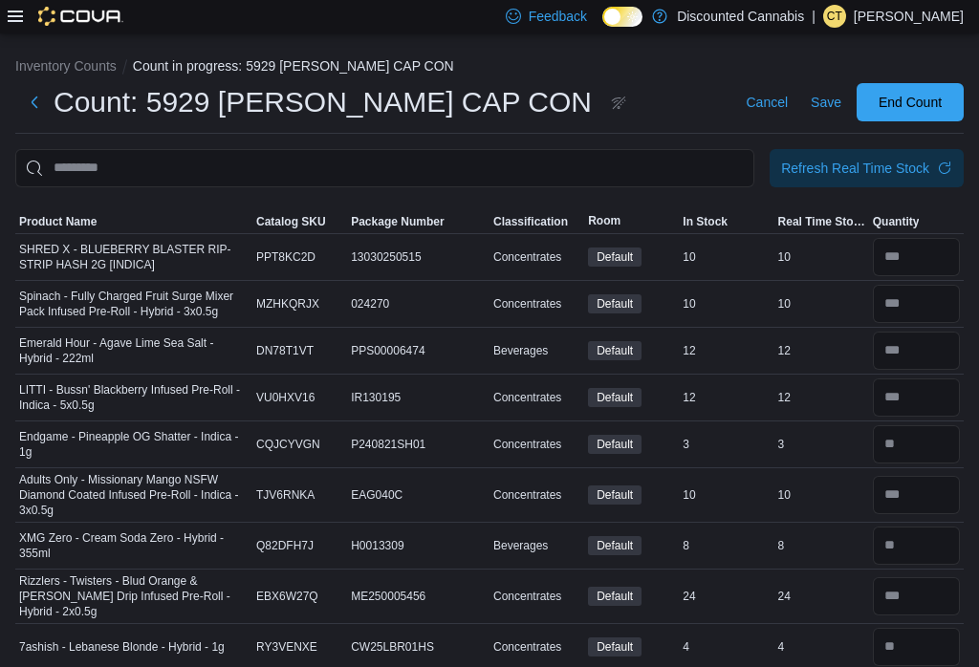
click at [885, 159] on span "Refresh Real Time Stock" at bounding box center [866, 168] width 171 height 38
click at [884, 186] on span "Refresh Real Time Stock" at bounding box center [866, 168] width 171 height 38
click at [814, 96] on span "Save" at bounding box center [825, 102] width 31 height 19
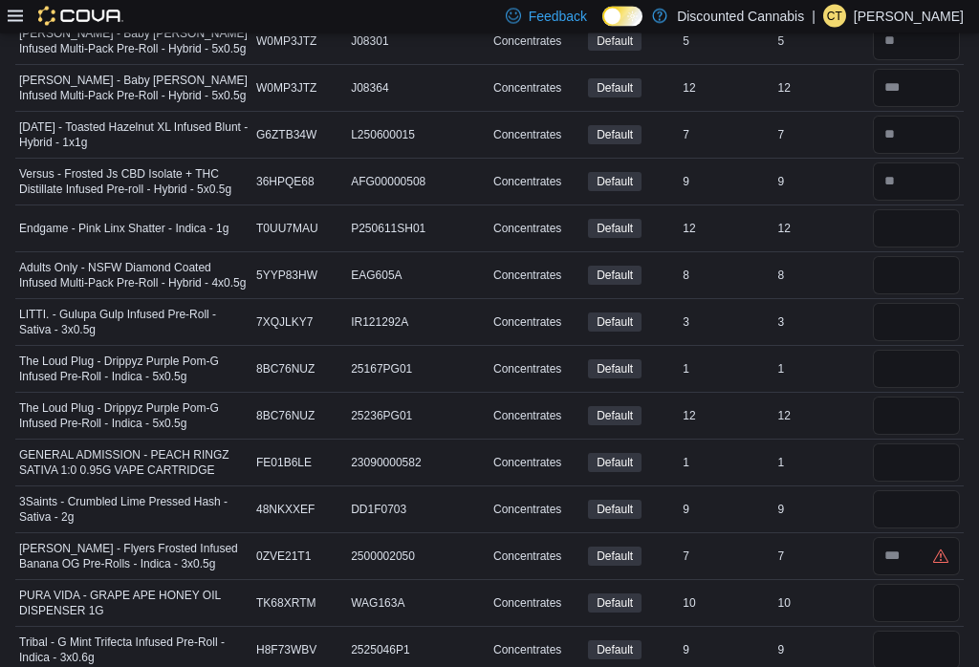
scroll to position [6180, 0]
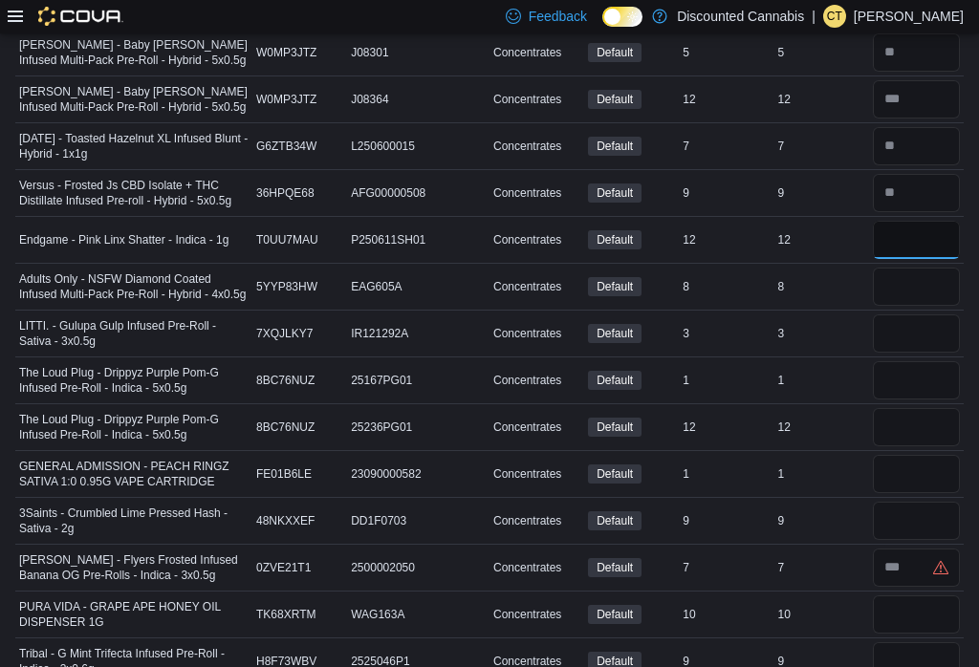
click at [920, 221] on input "number" at bounding box center [916, 240] width 87 height 38
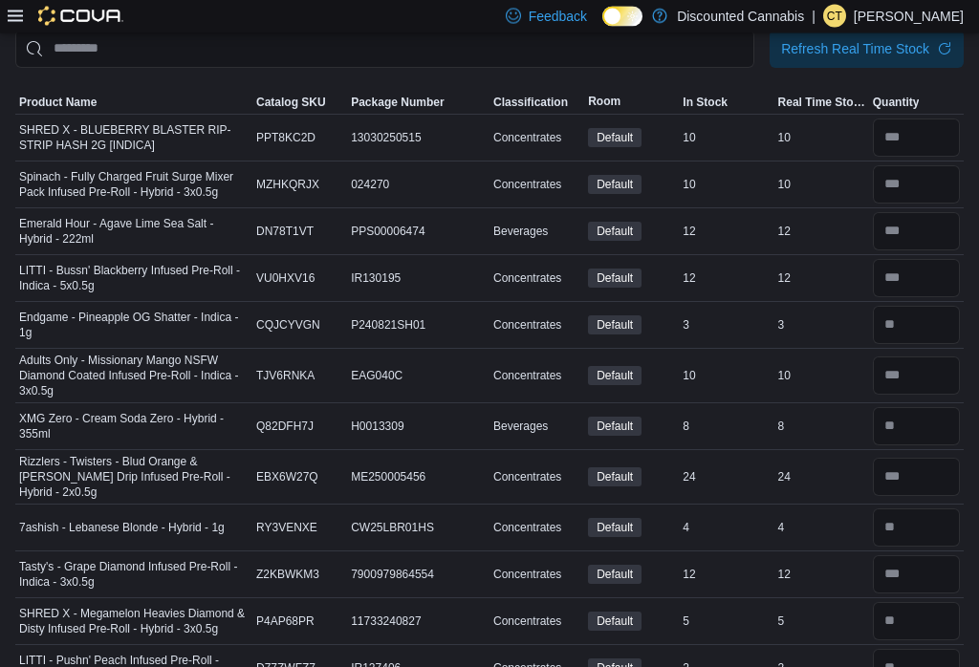
scroll to position [0, 0]
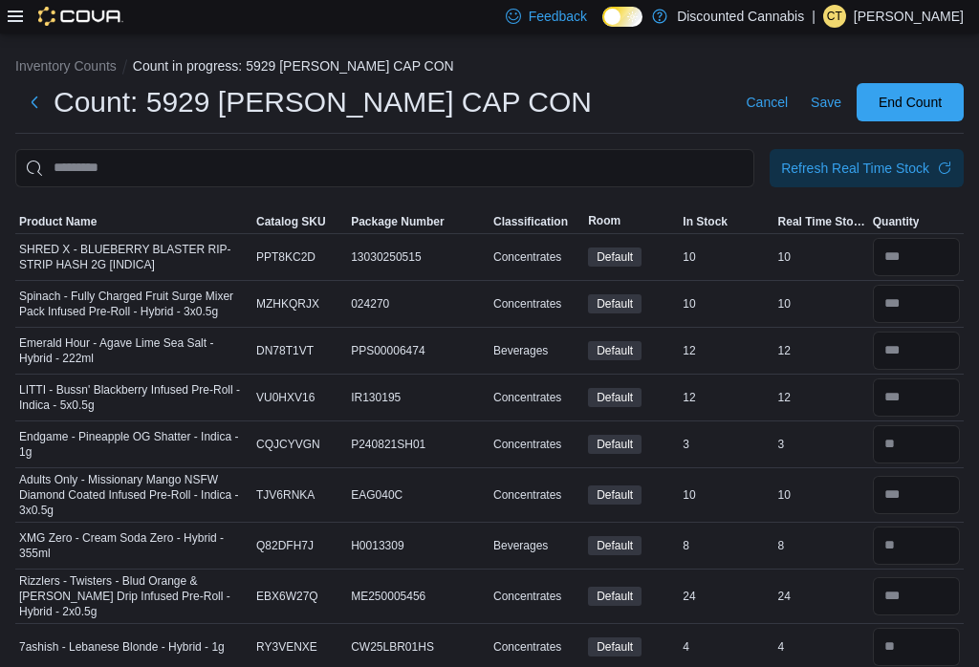
click at [852, 170] on div "Refresh Real Time Stock" at bounding box center [855, 168] width 148 height 19
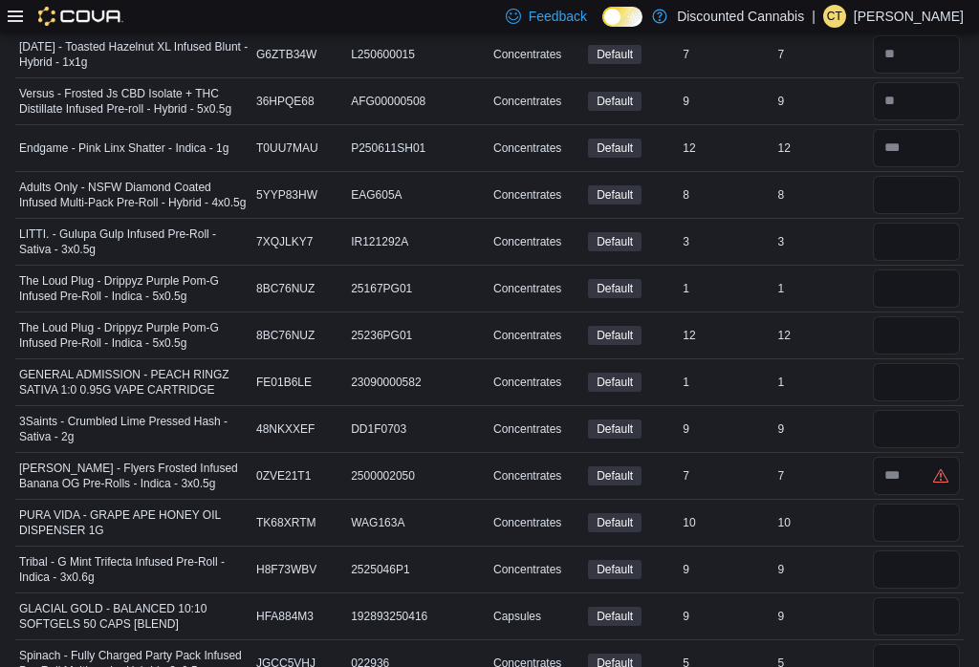
scroll to position [6252, 0]
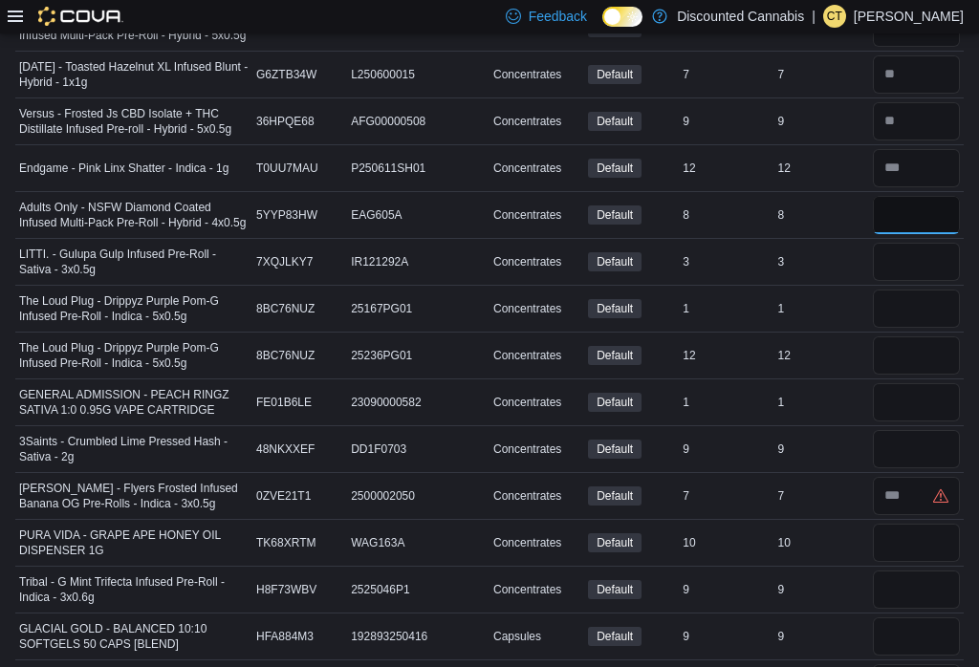
click at [902, 196] on input "number" at bounding box center [916, 215] width 87 height 38
click at [919, 243] on input "number" at bounding box center [916, 262] width 87 height 38
click at [935, 290] on input "number" at bounding box center [916, 309] width 87 height 38
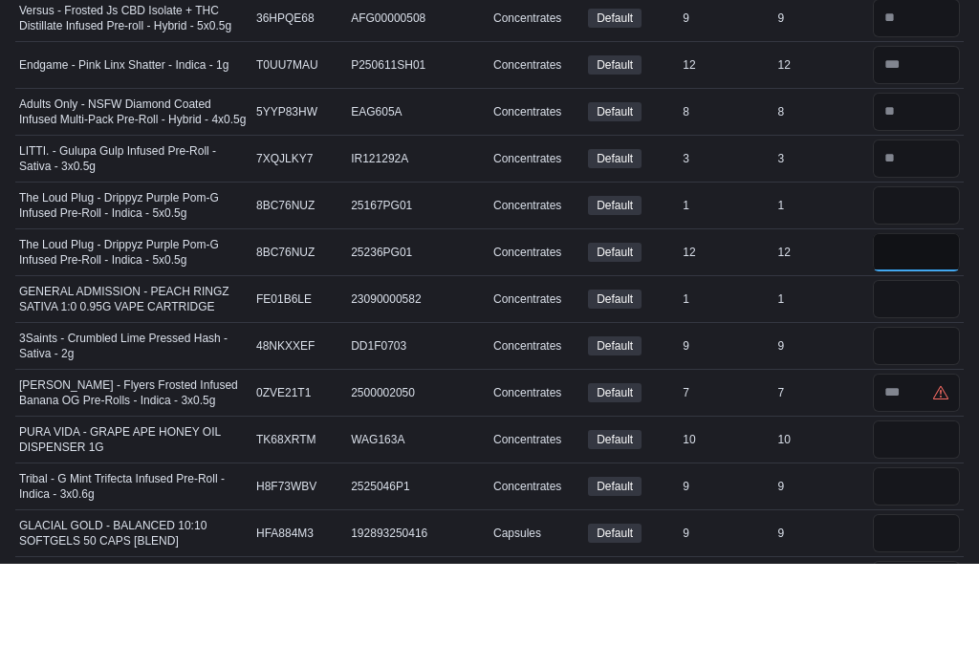
click at [916, 336] on input "number" at bounding box center [916, 355] width 87 height 38
click at [927, 383] on input "number" at bounding box center [916, 402] width 87 height 38
click at [918, 430] on input "number" at bounding box center [916, 449] width 87 height 38
